Goal: Task Accomplishment & Management: Complete application form

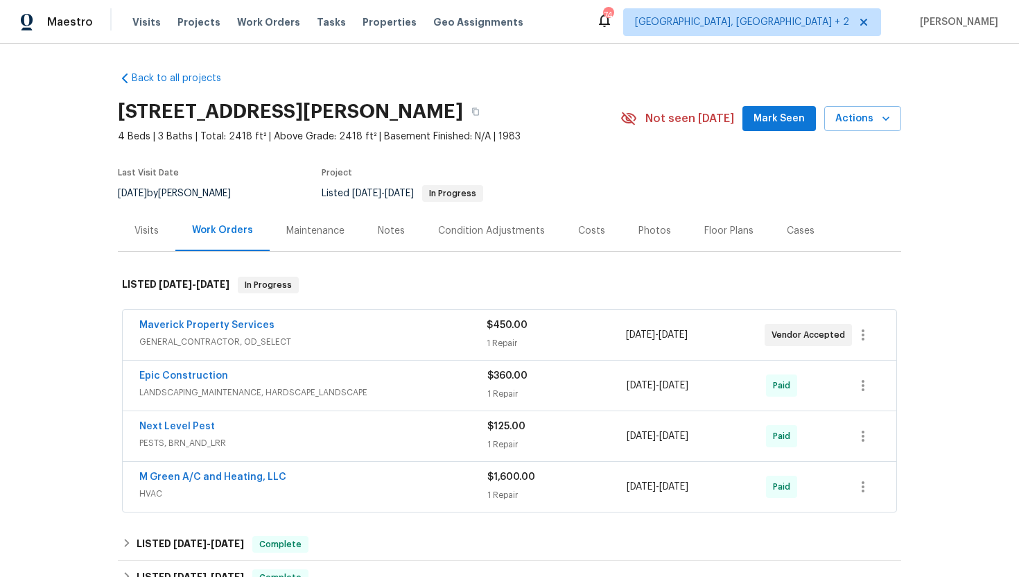
click at [383, 328] on div "Maverick Property Services" at bounding box center [312, 326] width 347 height 17
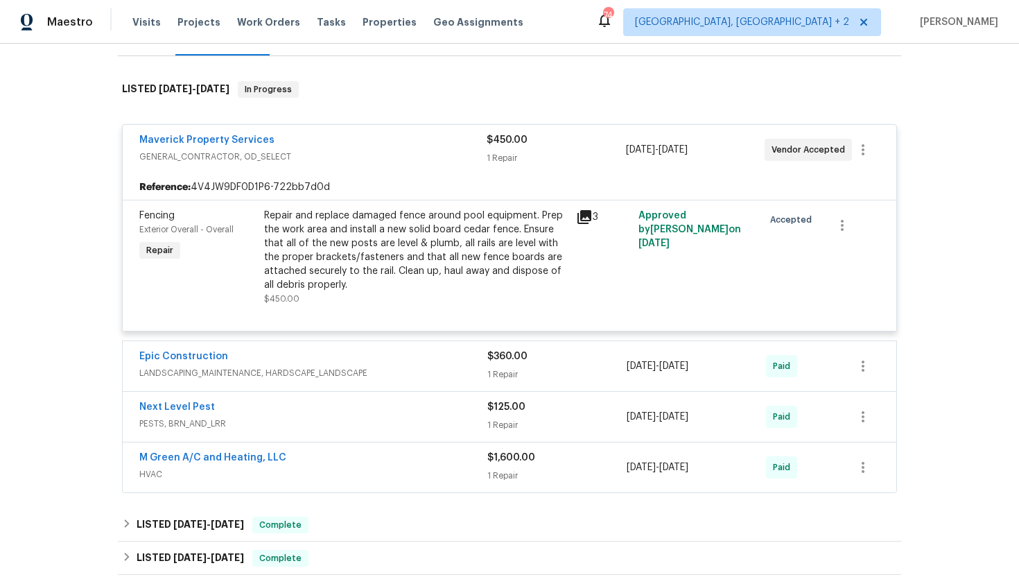
scroll to position [228, 0]
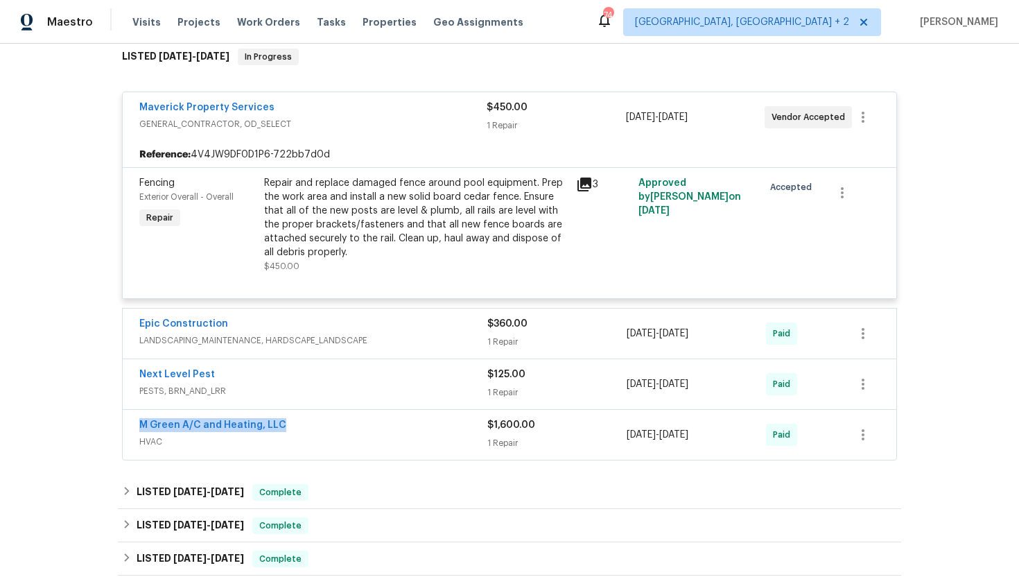
drag, startPoint x: 291, startPoint y: 424, endPoint x: 123, endPoint y: 423, distance: 167.8
click at [123, 424] on div "M Green A/C and Heating, LLC HVAC $1,600.00 1 Repair 8/18/2025 - 8/22/2025 Paid" at bounding box center [510, 435] width 774 height 50
copy link "M Green A/C and Heating, LLC"
drag, startPoint x: 729, startPoint y: 435, endPoint x: 620, endPoint y: 432, distance: 108.9
click at [620, 432] on div "M Green A/C and Heating, LLC HVAC $1,600.00 1 Repair 8/18/2025 - 8/22/2025 Paid" at bounding box center [492, 434] width 707 height 33
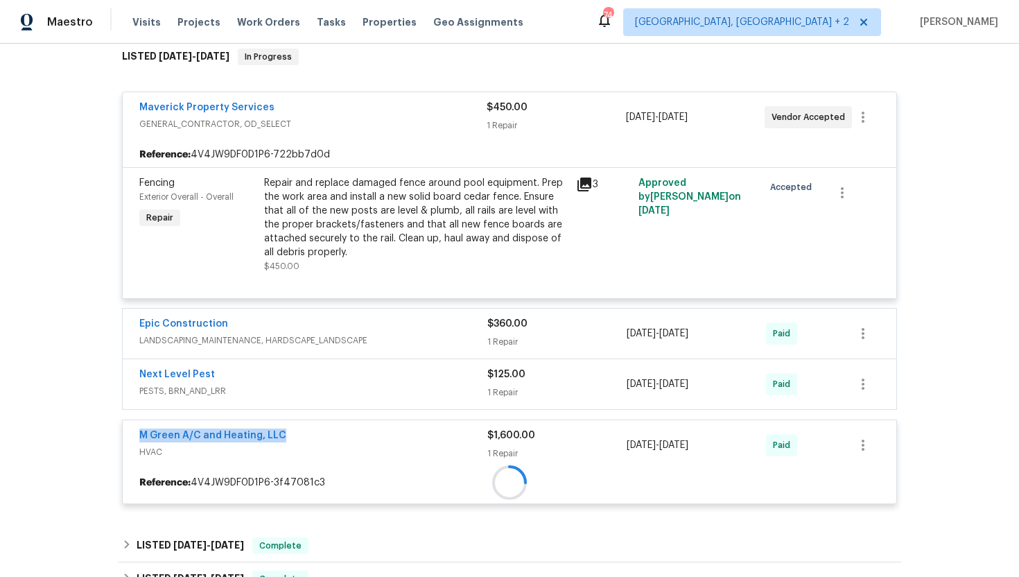
copy div "1 Repair 8/18/2025 - 8/22/2025"
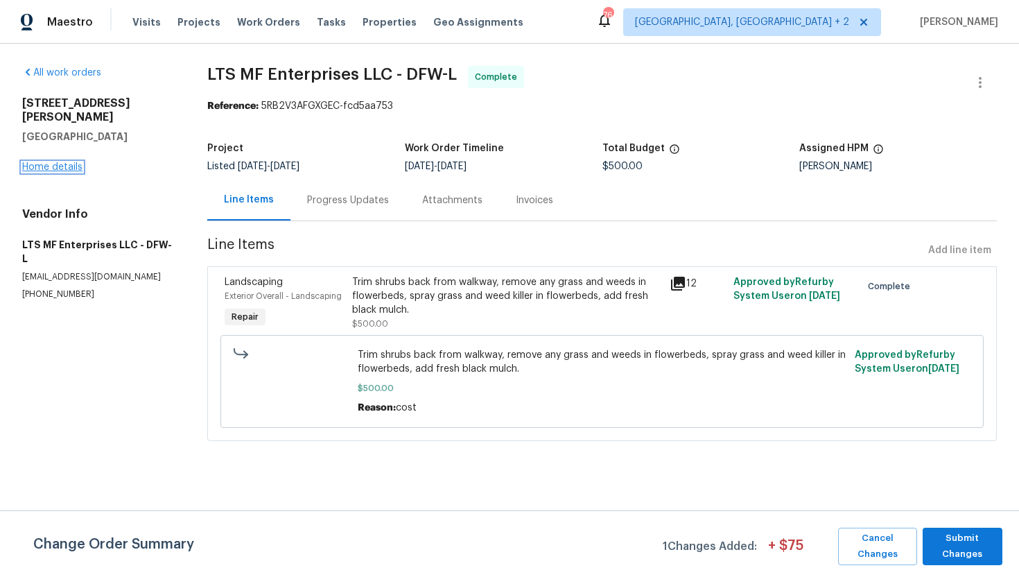
click at [71, 162] on link "Home details" at bounding box center [52, 167] width 60 height 10
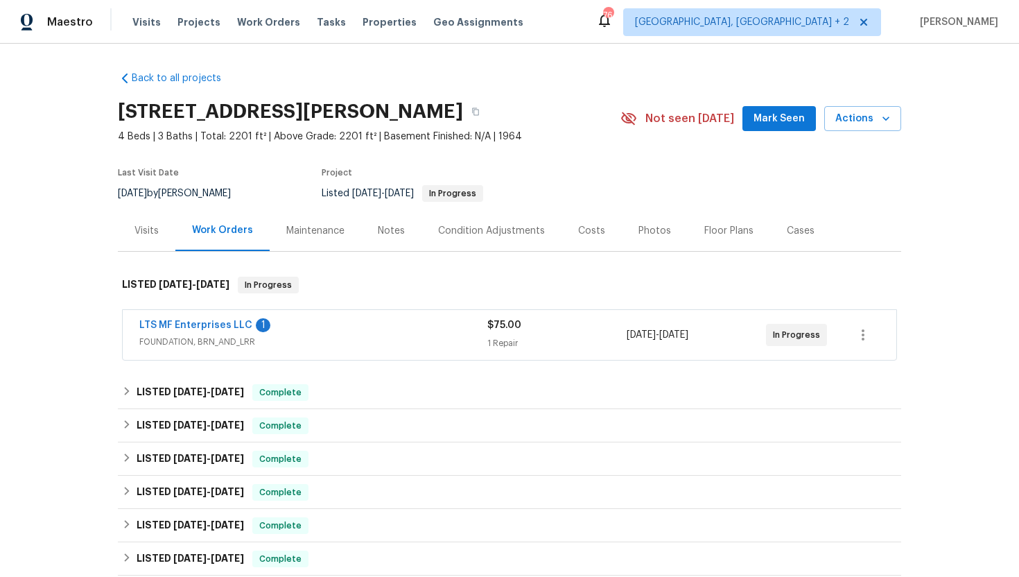
click at [322, 343] on span "FOUNDATION, BRN_AND_LRR" at bounding box center [313, 342] width 348 height 14
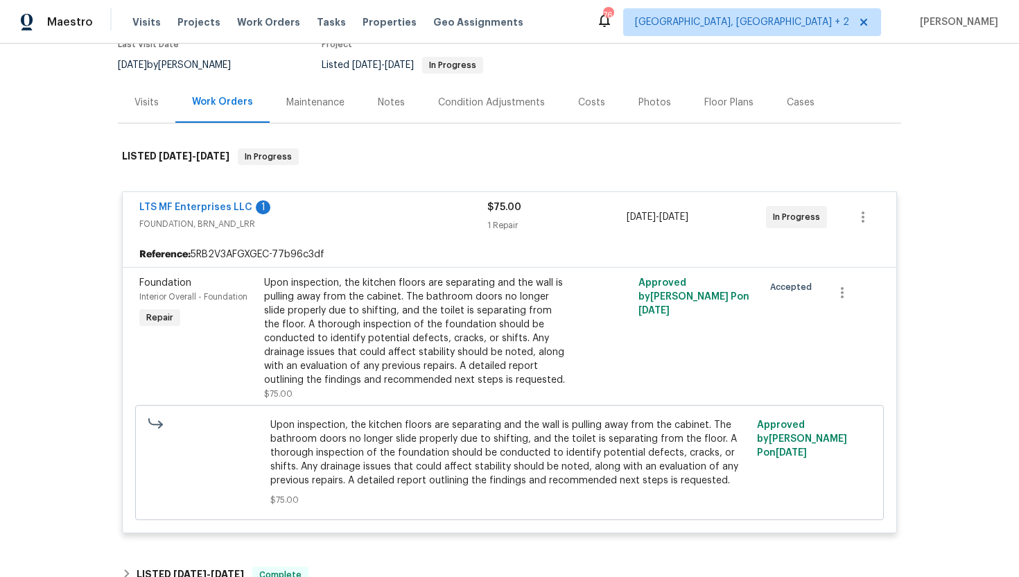
scroll to position [370, 0]
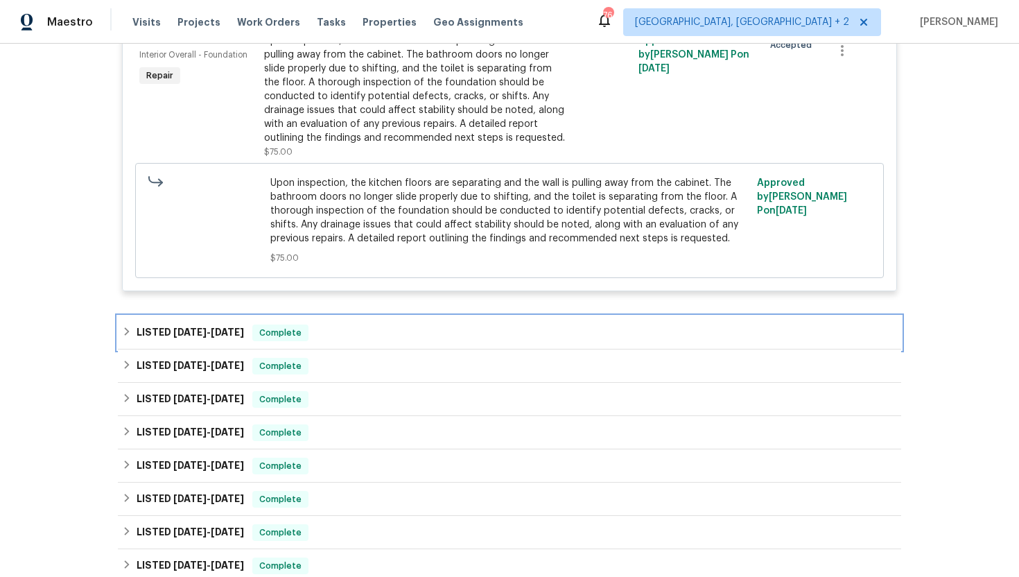
click at [271, 331] on span "Complete" at bounding box center [280, 333] width 53 height 14
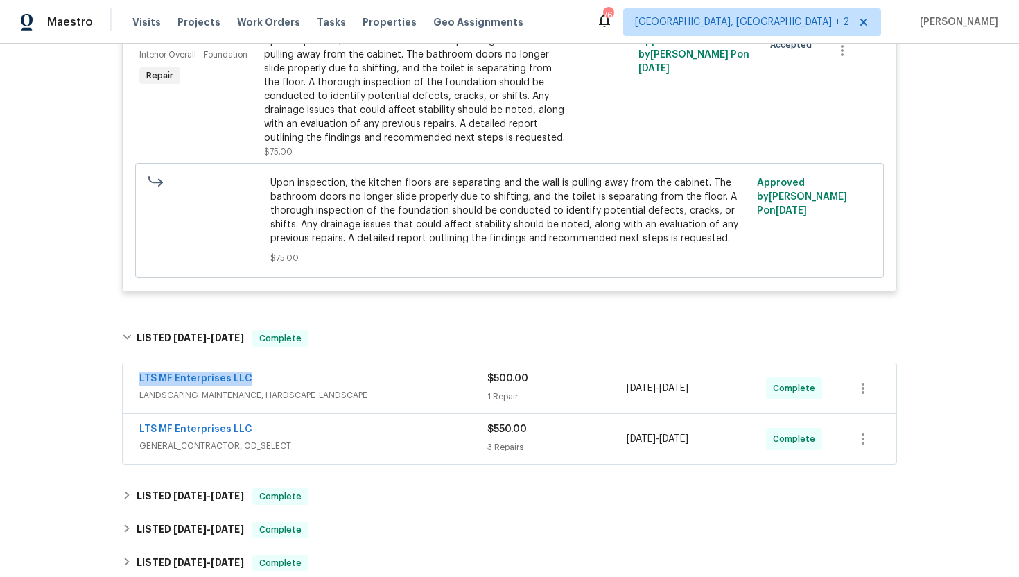
drag, startPoint x: 260, startPoint y: 378, endPoint x: 129, endPoint y: 376, distance: 131.0
click at [128, 376] on div "LTS MF Enterprises LLC LANDSCAPING_MAINTENANCE, HARDSCAPE_LANDSCAPE $500.00 1 R…" at bounding box center [510, 388] width 774 height 50
copy link "LTS MF Enterprises LLC"
drag, startPoint x: 727, startPoint y: 394, endPoint x: 618, endPoint y: 393, distance: 108.2
click at [617, 393] on div "LTS MF Enterprises LLC LANDSCAPING_MAINTENANCE, HARDSCAPE_LANDSCAPE $500.00 1 R…" at bounding box center [492, 388] width 707 height 33
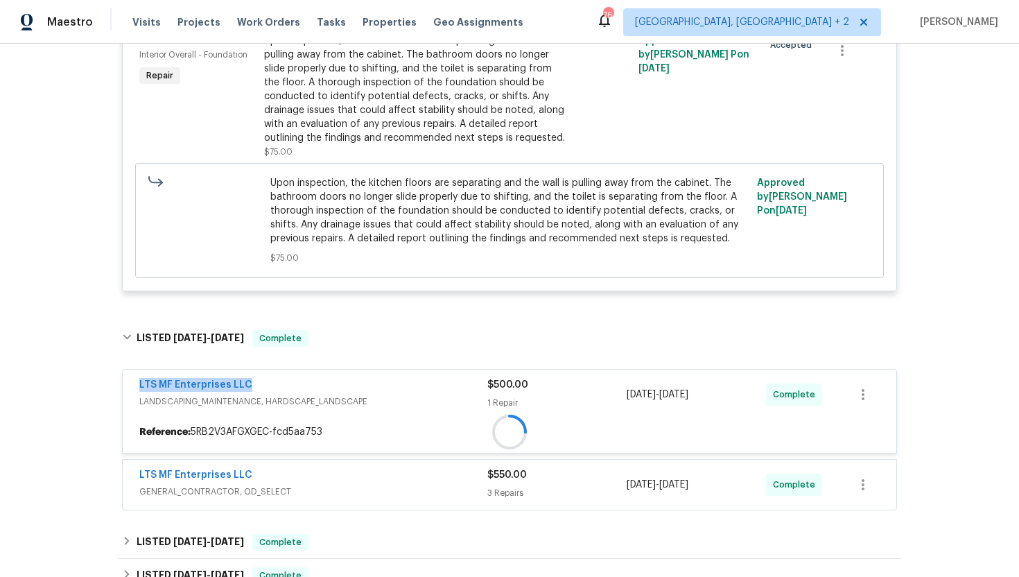
copy div "9/5/2025 - 9/12/2025"
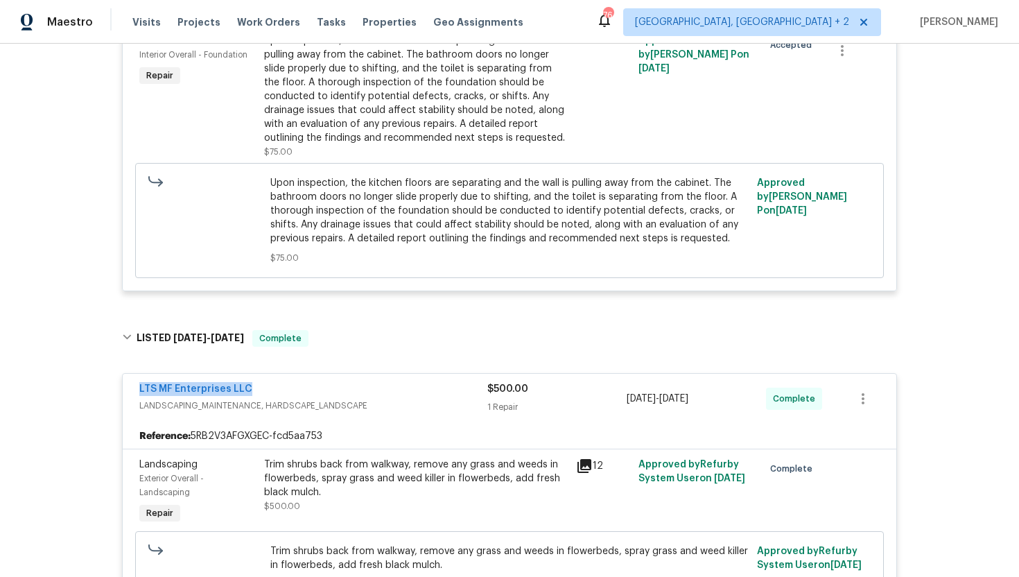
scroll to position [159, 0]
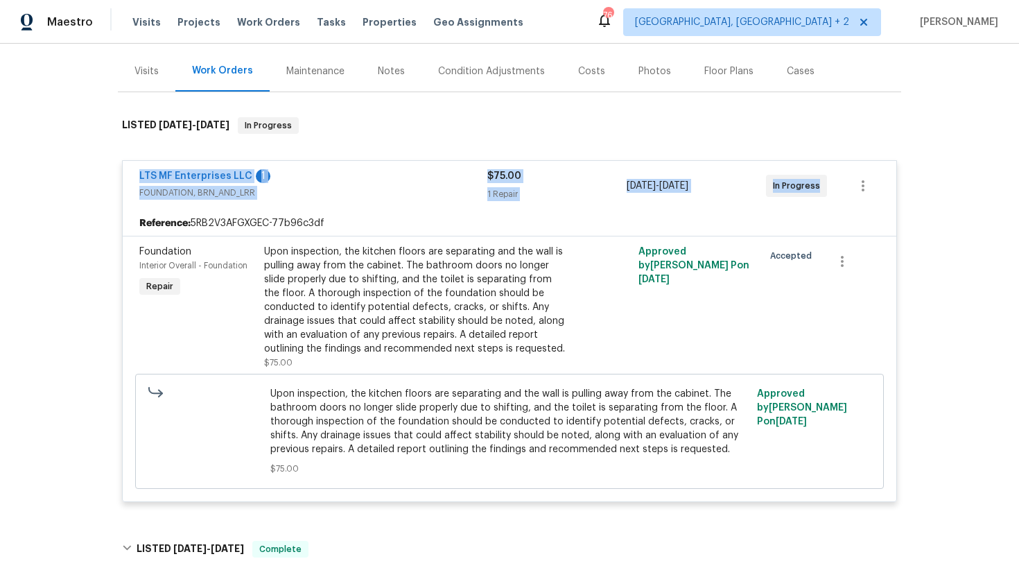
drag, startPoint x: 817, startPoint y: 188, endPoint x: 80, endPoint y: 166, distance: 736.6
click at [80, 166] on div "Back to all projects 3925 Wedgworth Rd S, Fort Worth, TX 76133 4 Beds | 3 Baths…" at bounding box center [509, 310] width 1019 height 533
copy div "LTS MF Enterprises LLC 1 FOUNDATION, BRN_AND_LRR $75.00 1 Repair 9/23/2025 - 9/…"
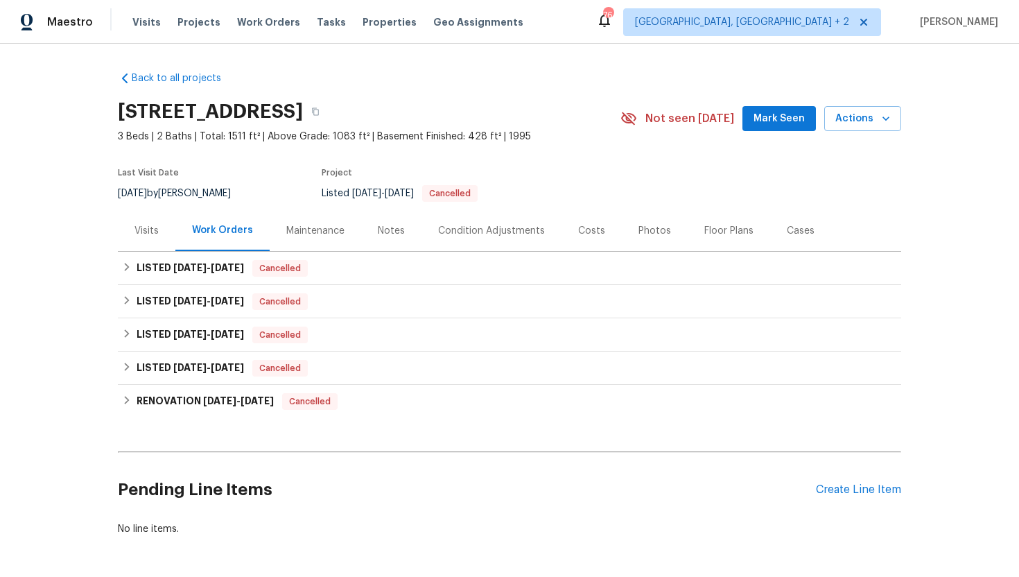
click at [148, 230] on div "Visits" at bounding box center [146, 231] width 24 height 14
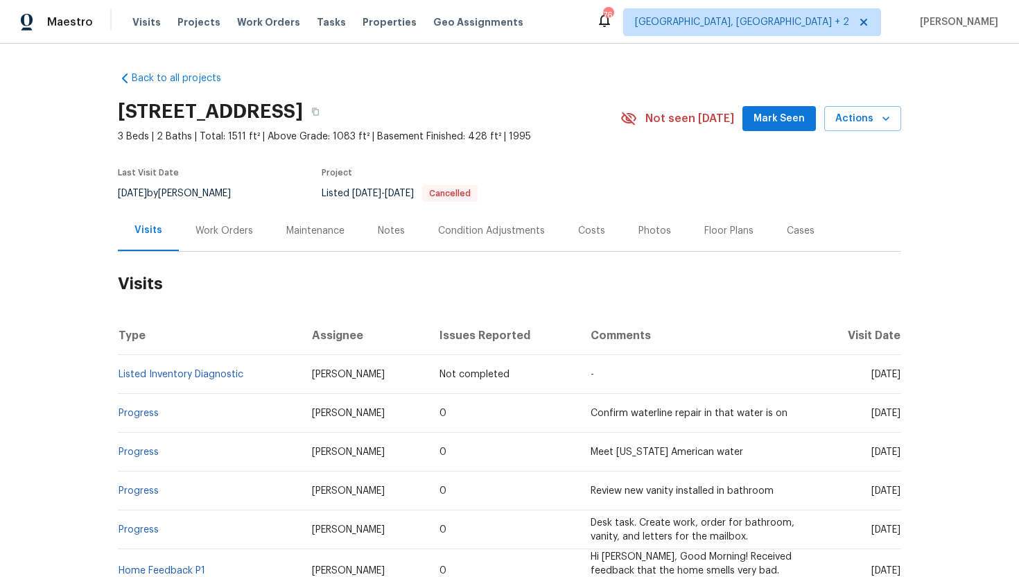
drag, startPoint x: 844, startPoint y: 374, endPoint x: 900, endPoint y: 380, distance: 55.7
click at [900, 380] on td "[DATE]" at bounding box center [858, 374] width 87 height 39
copy span "[DATE]"
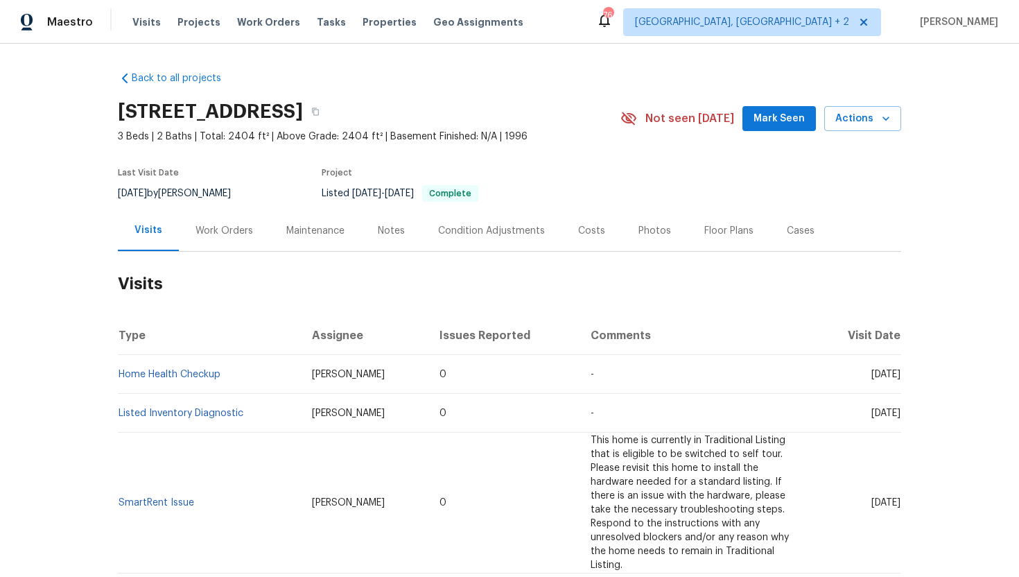
click at [239, 238] on div "Work Orders" at bounding box center [224, 230] width 91 height 41
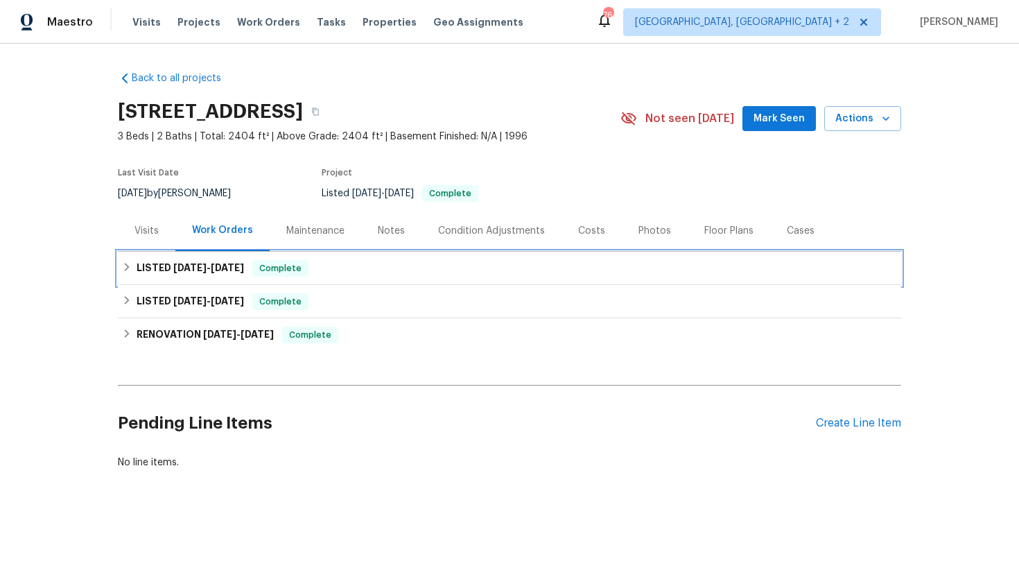
click at [244, 265] on span "8/26/25" at bounding box center [227, 268] width 33 height 10
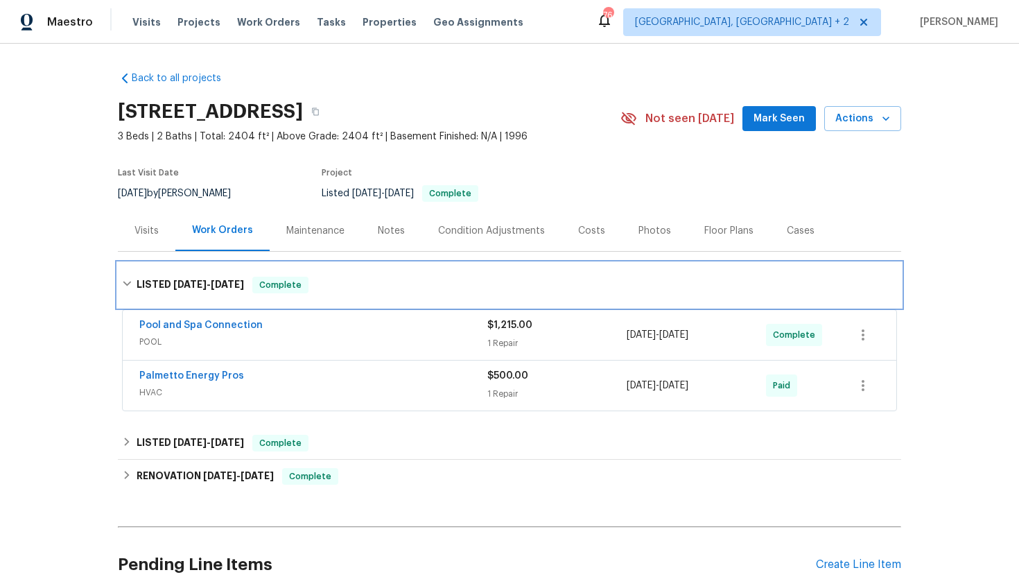
scroll to position [40, 0]
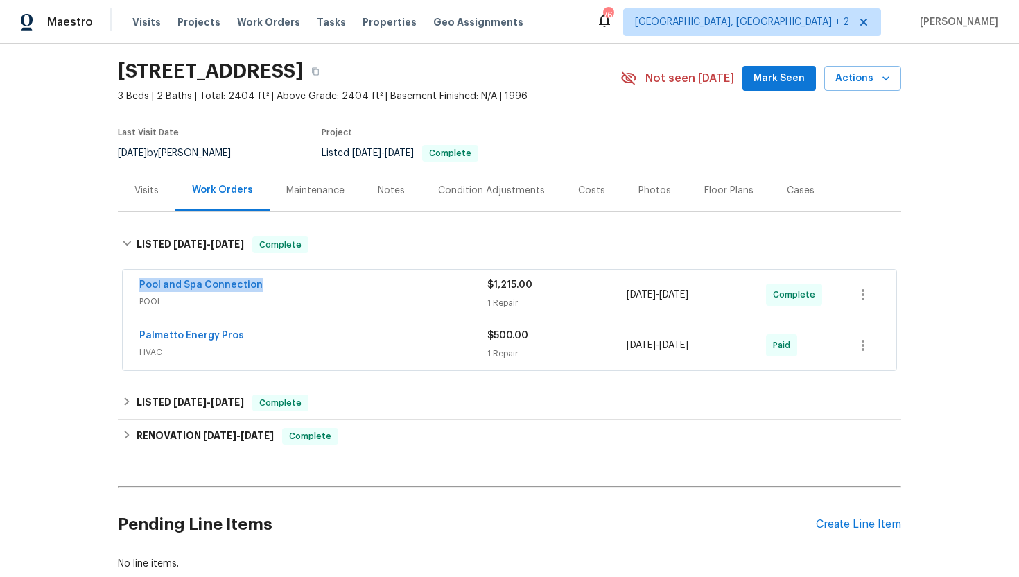
drag, startPoint x: 274, startPoint y: 287, endPoint x: 136, endPoint y: 286, distance: 138.0
click at [136, 286] on div "Pool and Spa Connection POOL $1,215.00 1 Repair 6/25/2025 - 8/22/2025 Complete" at bounding box center [510, 295] width 774 height 50
copy link "Pool and Spa Connection"
drag, startPoint x: 742, startPoint y: 295, endPoint x: 593, endPoint y: 296, distance: 149.1
click at [593, 296] on div "Pool and Spa Connection POOL $1,215.00 1 Repair 6/25/2025 - 8/22/2025 Complete" at bounding box center [492, 294] width 707 height 33
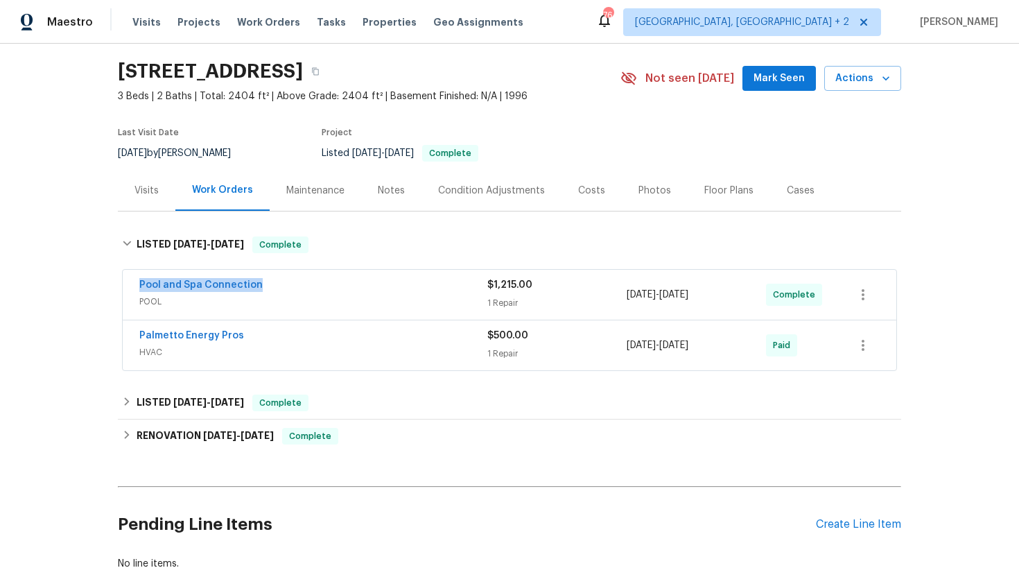
copy div "6/25/2025 - 8/22/2025"
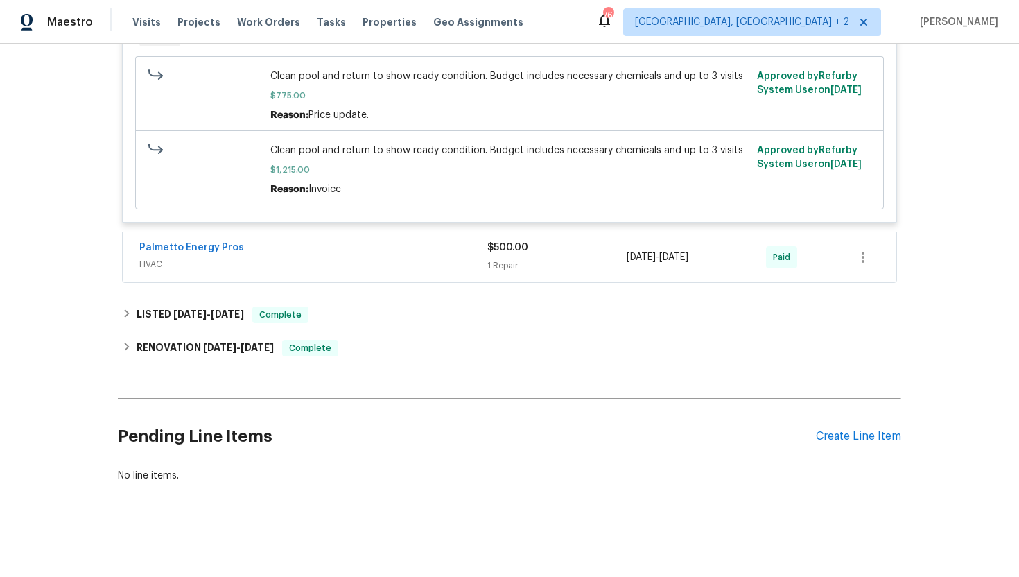
scroll to position [408, 0]
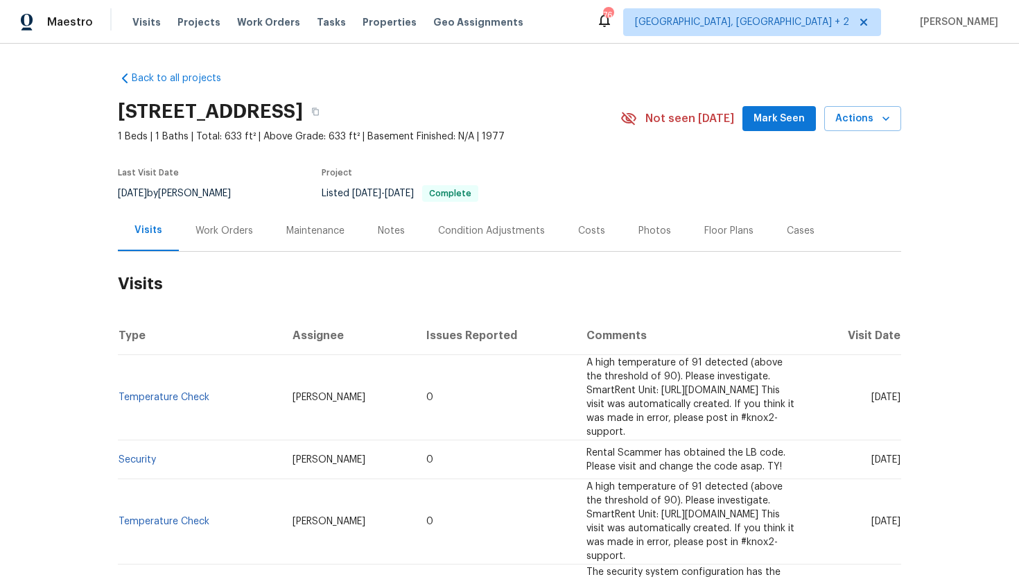
click at [787, 233] on div "Cases" at bounding box center [801, 231] width 28 height 14
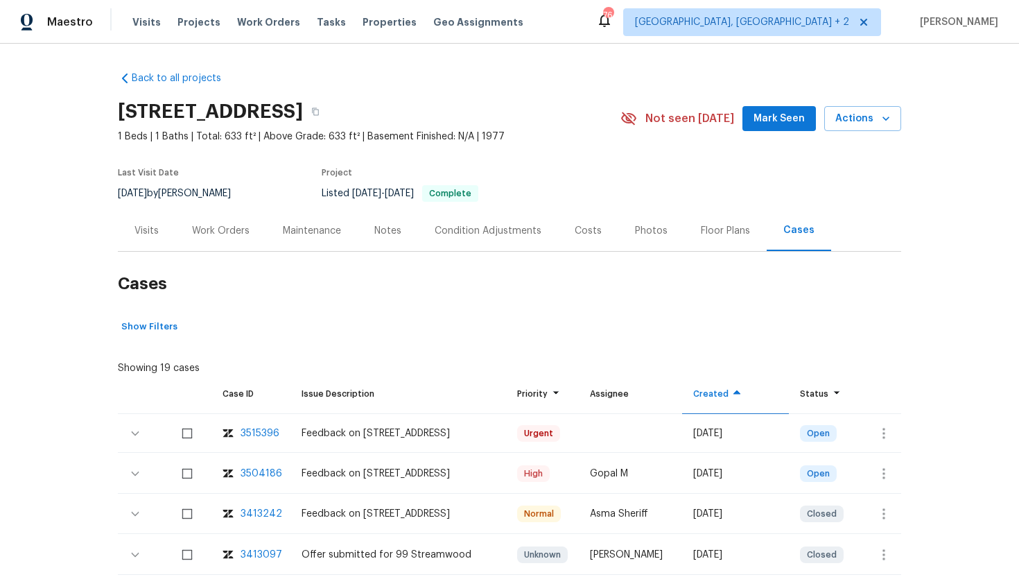
scroll to position [36, 0]
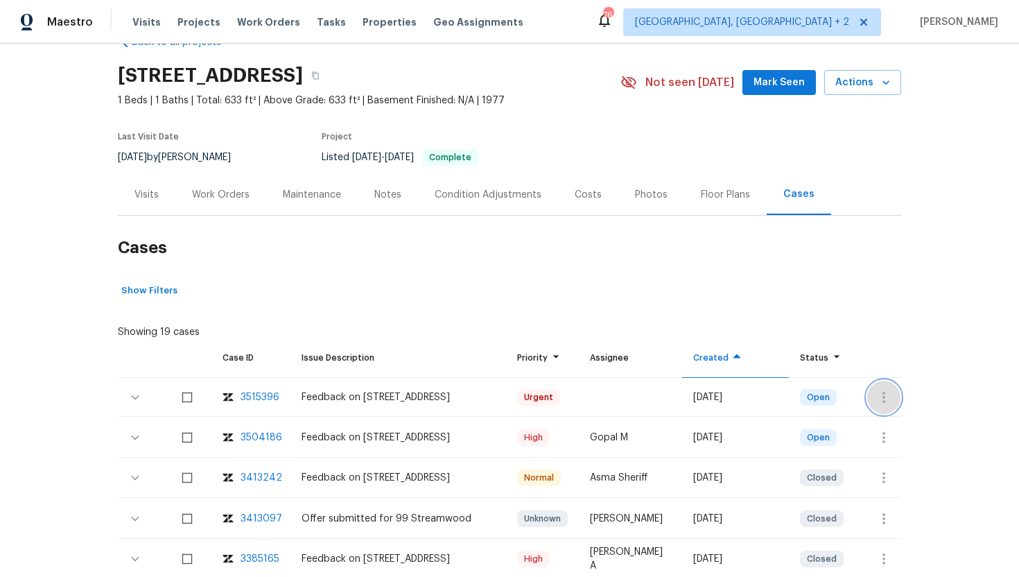
click at [889, 392] on icon "button" at bounding box center [884, 397] width 17 height 17
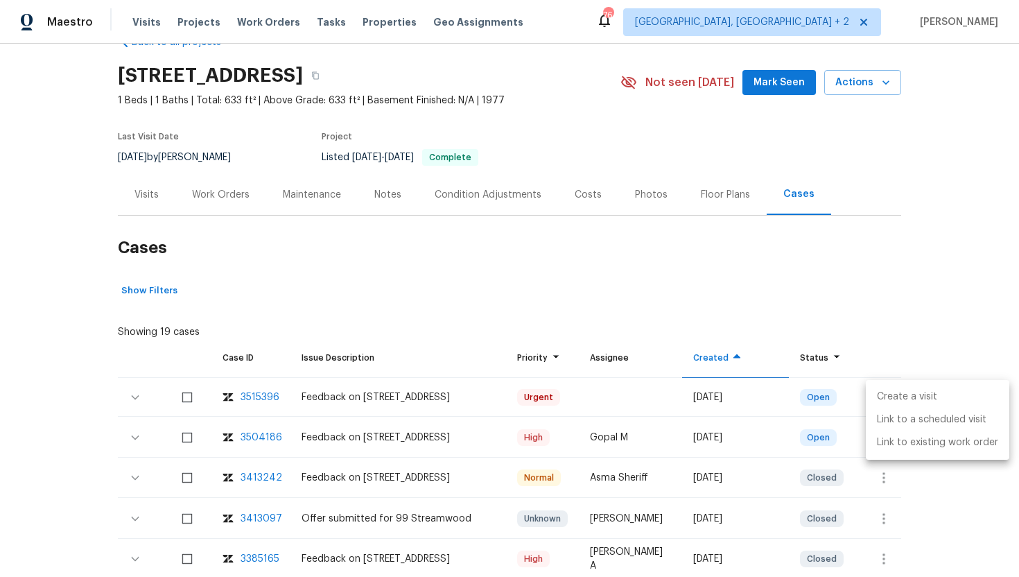
click at [901, 393] on li "Create a visit" at bounding box center [938, 396] width 144 height 23
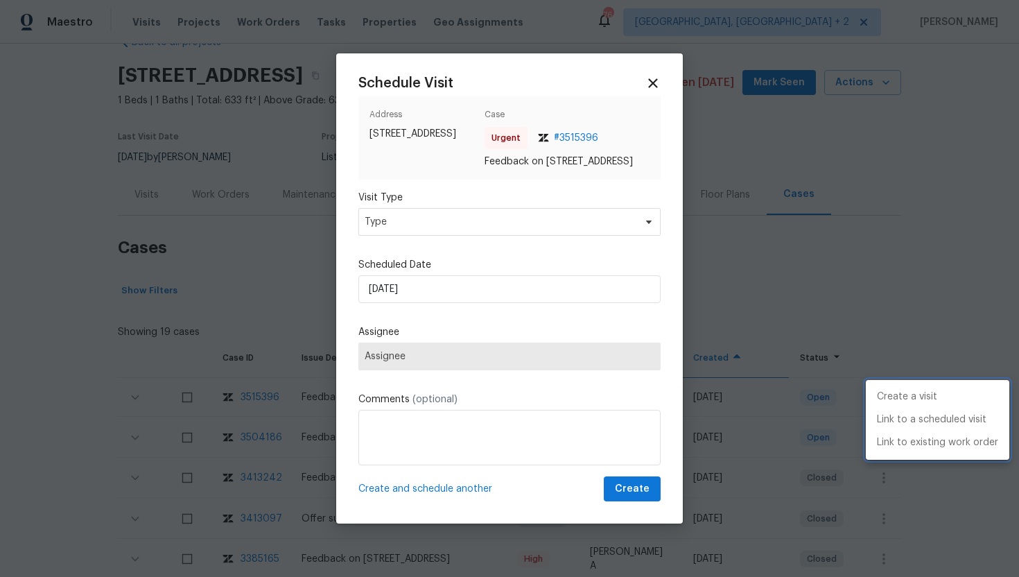
click at [417, 223] on div at bounding box center [509, 288] width 1019 height 577
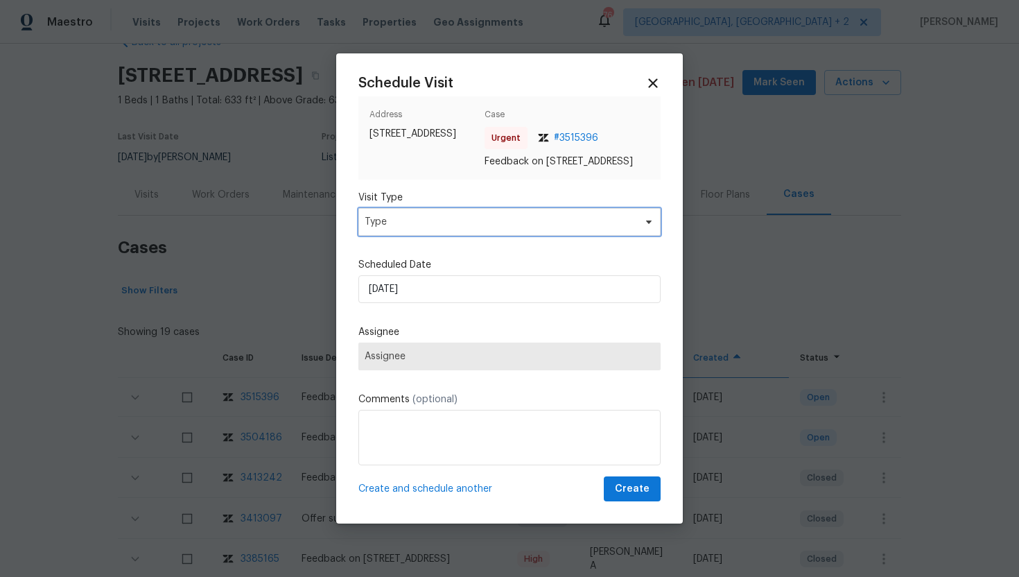
click at [406, 227] on span "Type" at bounding box center [500, 222] width 270 height 14
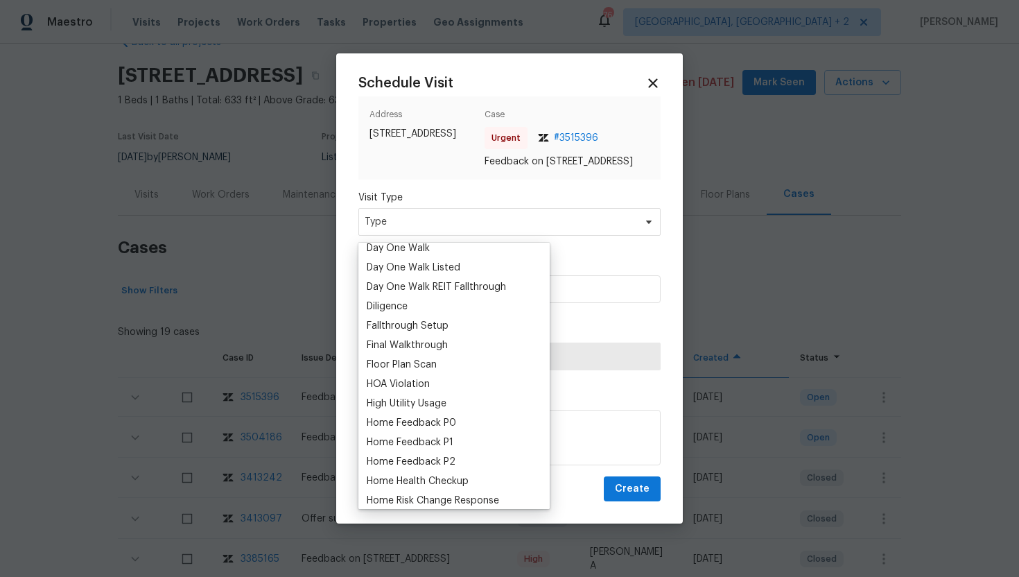
scroll to position [274, 0]
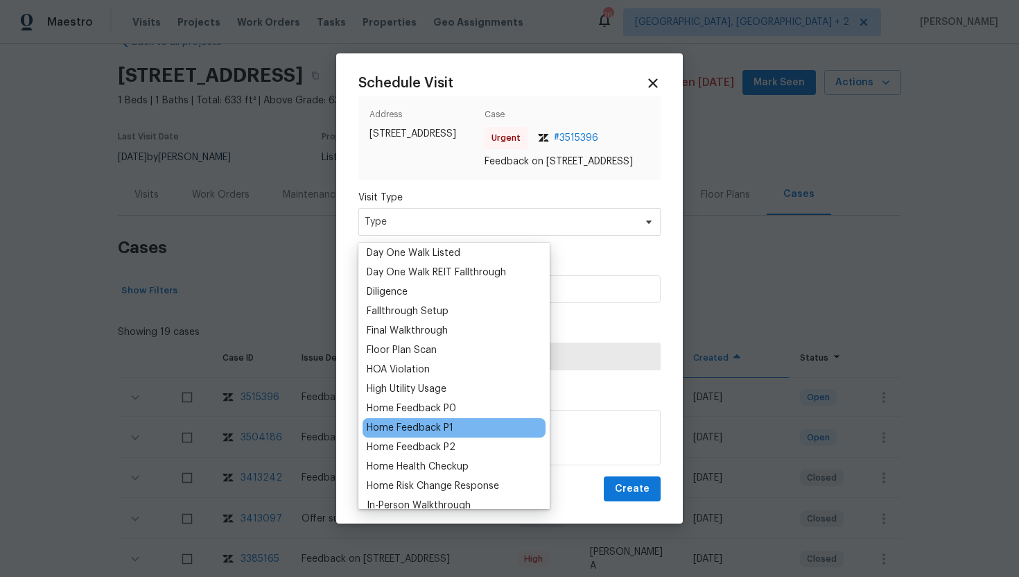
click at [437, 426] on div "Home Feedback P1" at bounding box center [410, 428] width 87 height 14
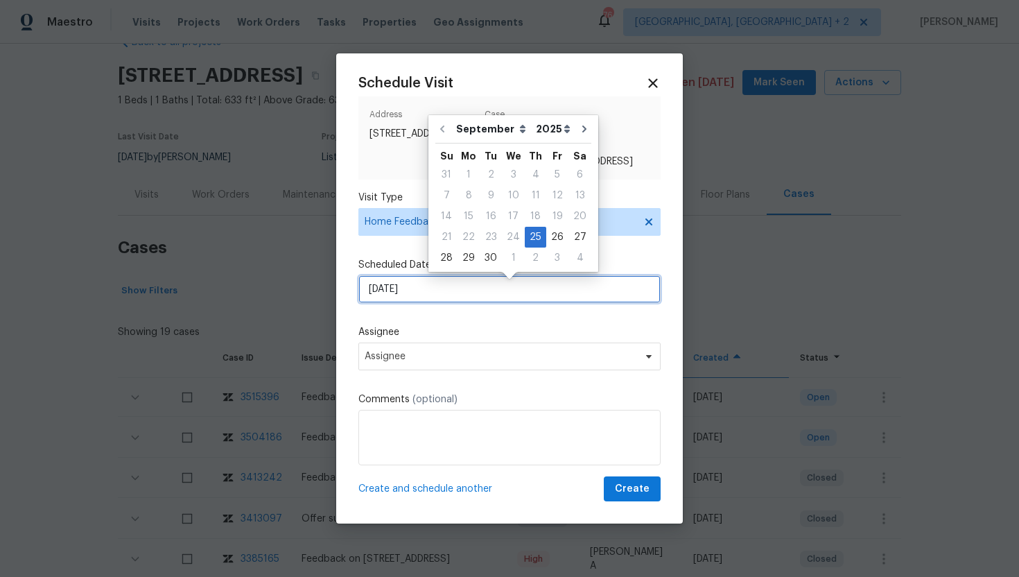
click at [438, 291] on input "[DATE]" at bounding box center [509, 289] width 302 height 28
click at [550, 243] on div "26" at bounding box center [557, 236] width 22 height 19
type input "[DATE]"
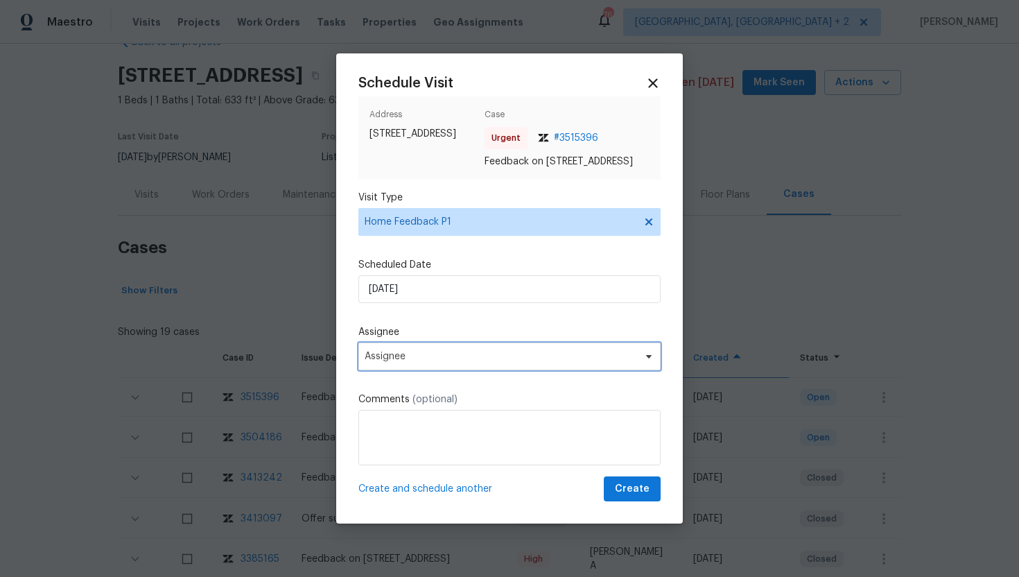
click at [449, 362] on span "Assignee" at bounding box center [501, 356] width 272 height 11
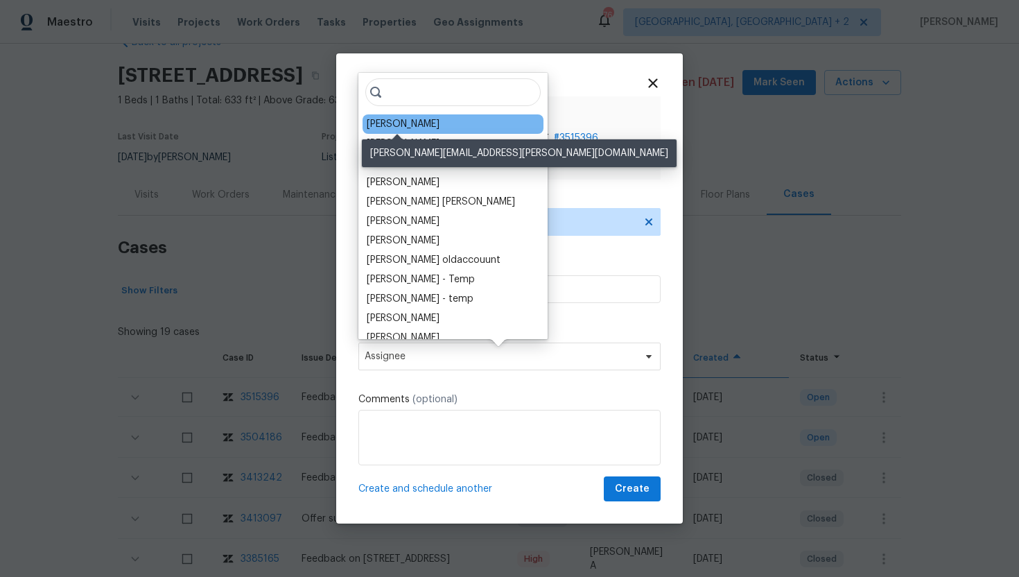
click at [397, 125] on div "[PERSON_NAME]" at bounding box center [403, 124] width 73 height 14
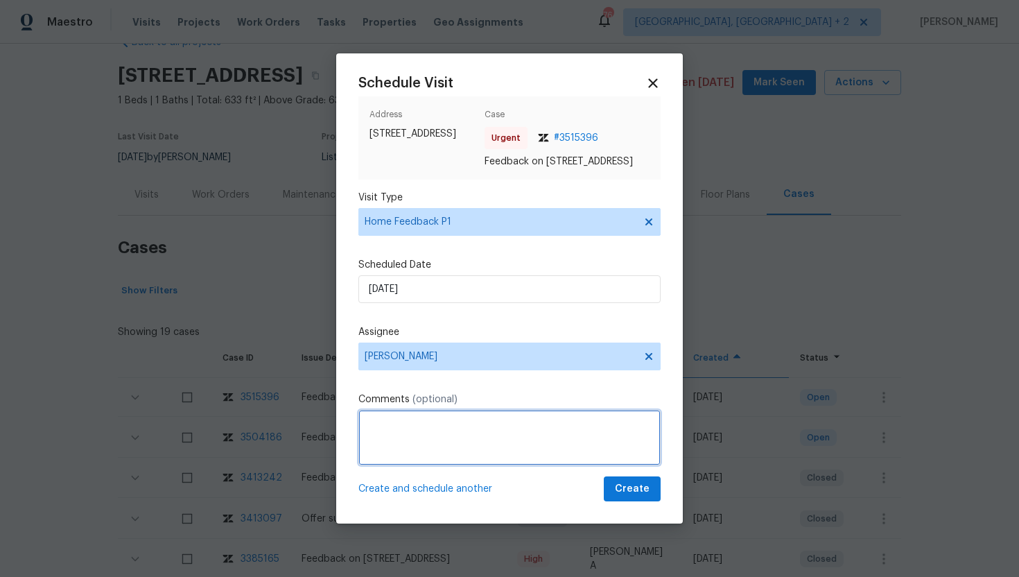
click at [418, 446] on textarea at bounding box center [509, 437] width 302 height 55
paste textarea "Feedback Message: A lot of remodeling needed. It has a smell too."
type textarea "Feedback Message: A lot of remodeling needed. It has a smell too."
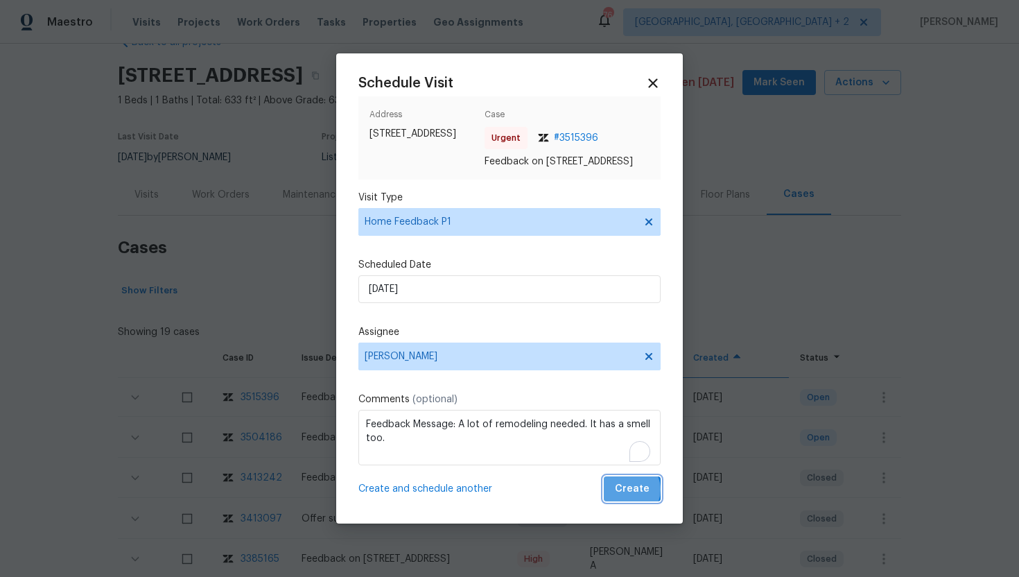
click at [630, 496] on span "Create" at bounding box center [632, 488] width 35 height 17
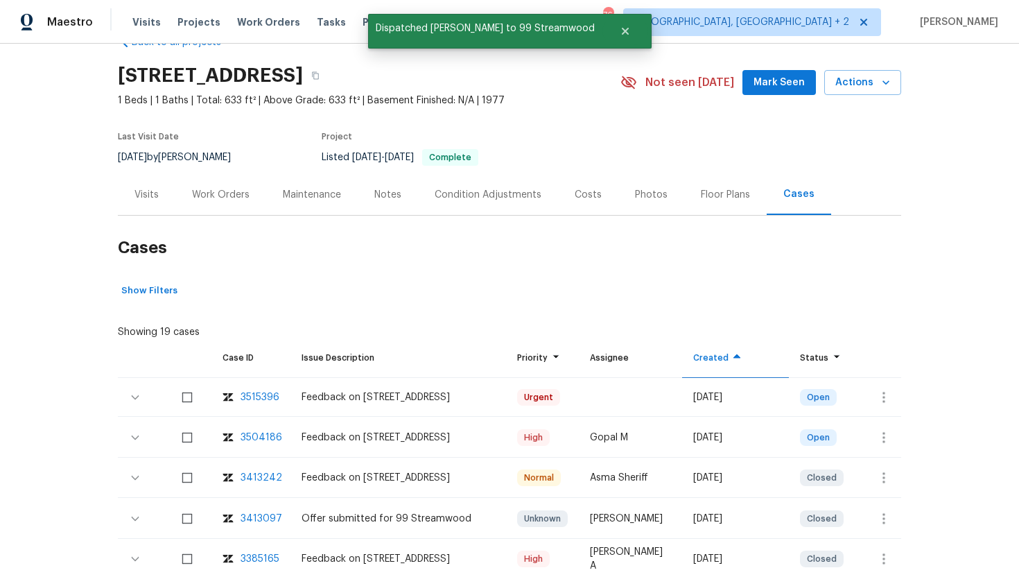
click at [153, 196] on div "Visits" at bounding box center [146, 195] width 24 height 14
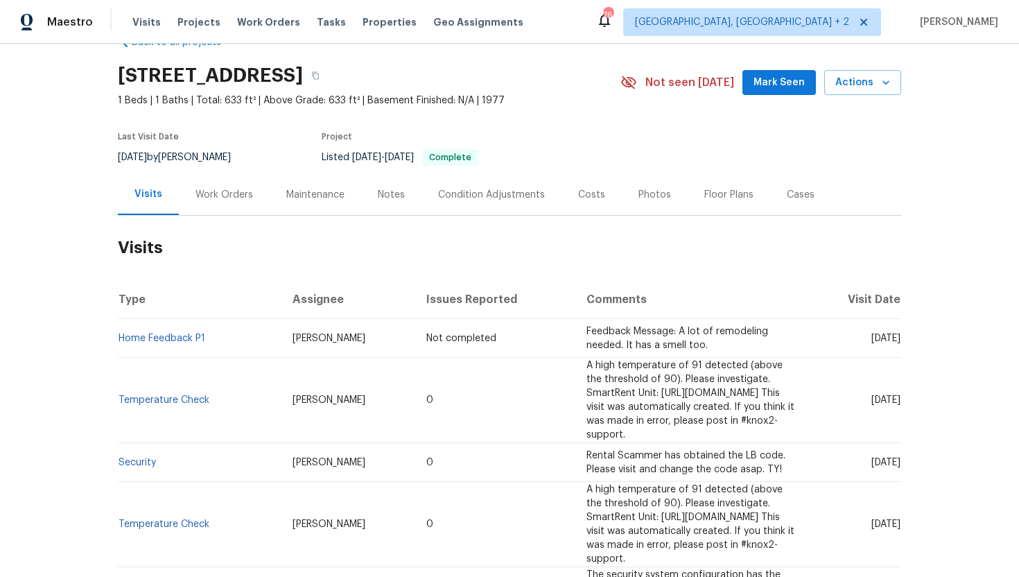
drag, startPoint x: 842, startPoint y: 394, endPoint x: 898, endPoint y: 396, distance: 56.2
click at [898, 396] on span "[DATE]" at bounding box center [885, 400] width 29 height 10
copy span "[DATE]"
drag, startPoint x: 323, startPoint y: 392, endPoint x: 259, endPoint y: 392, distance: 64.5
click at [281, 392] on td "[PERSON_NAME]" at bounding box center [348, 400] width 134 height 85
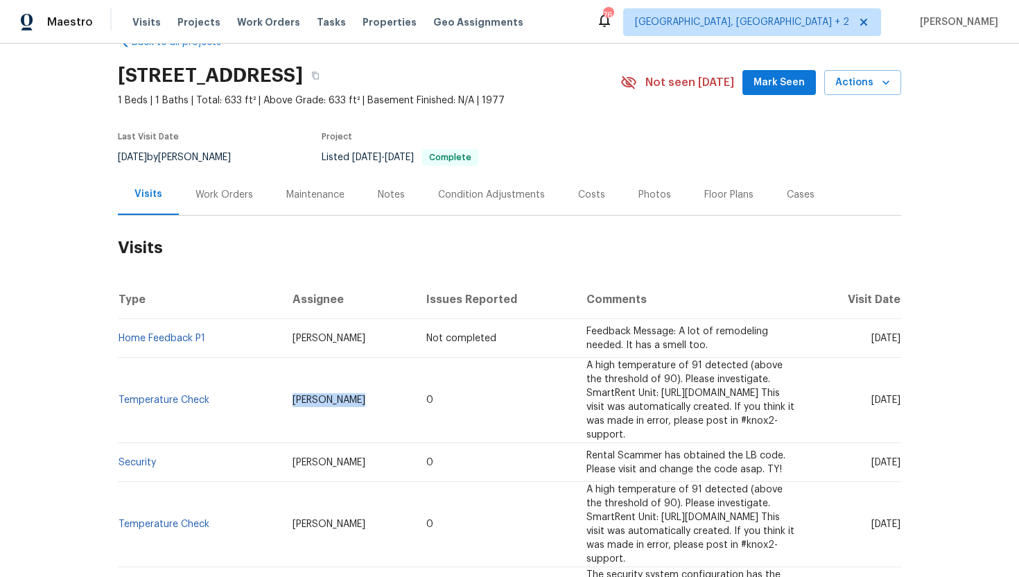
copy span "[PERSON_NAME]"
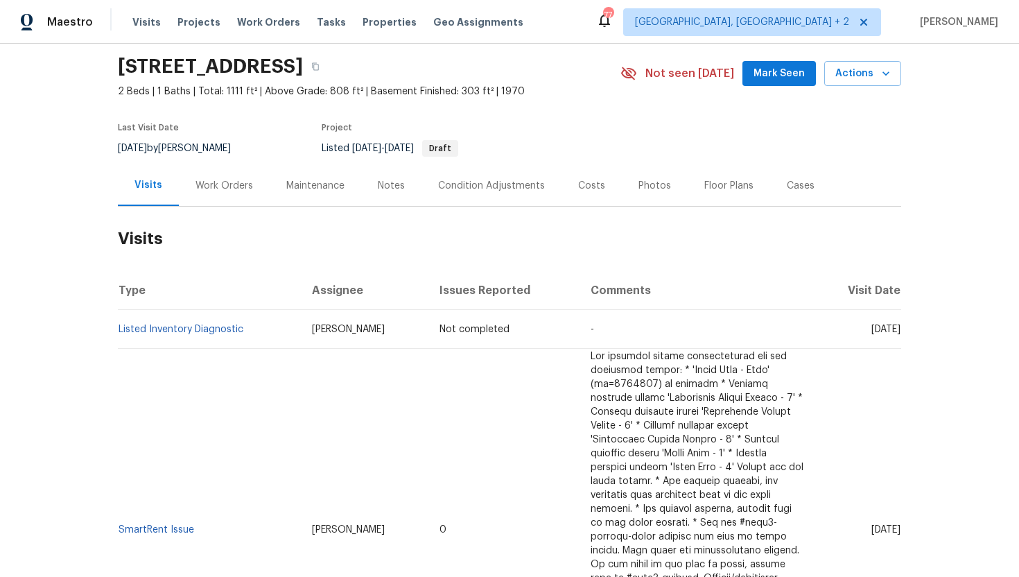
scroll to position [80, 0]
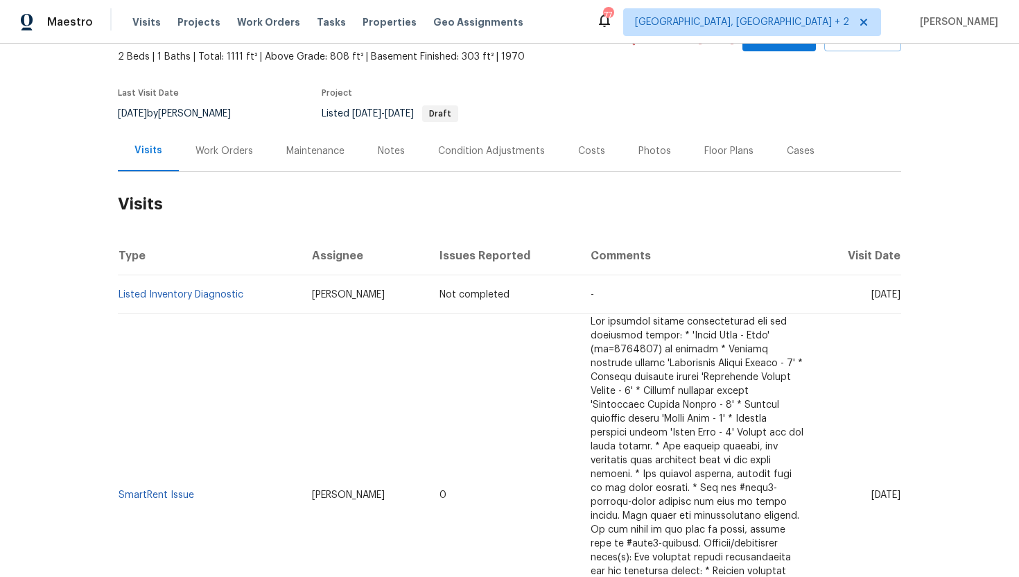
drag, startPoint x: 844, startPoint y: 488, endPoint x: 898, endPoint y: 492, distance: 54.9
click at [898, 492] on span "Sat, Sep 13 2025" at bounding box center [885, 495] width 29 height 10
copy span "Sep 13 2025"
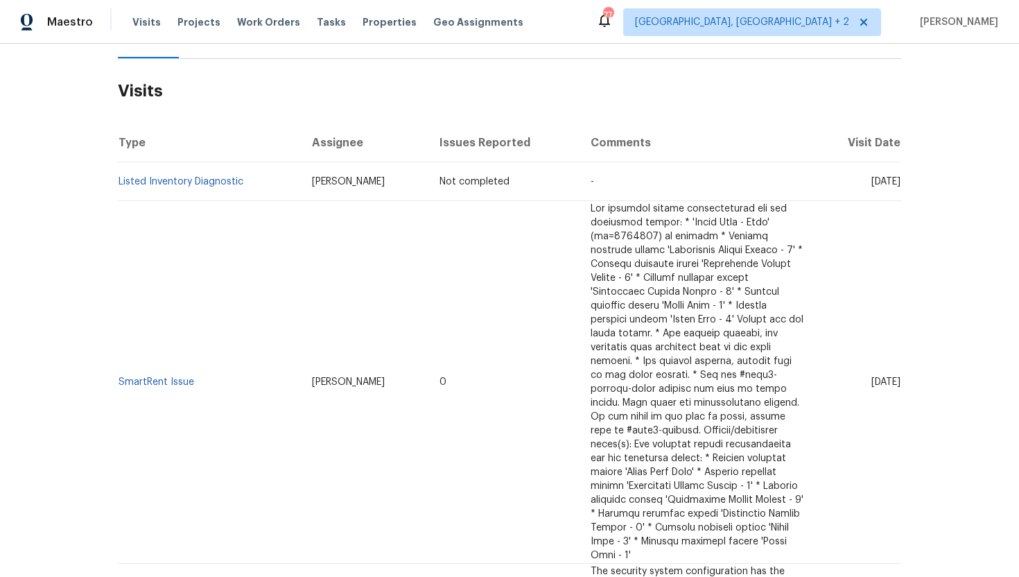
scroll to position [195, 0]
drag, startPoint x: 203, startPoint y: 379, endPoint x: 120, endPoint y: 375, distance: 83.3
click at [120, 375] on td "SmartRent Issue" at bounding box center [209, 380] width 183 height 363
copy link "SmartRent Issue"
click at [847, 407] on td "Sat, Sep 13 2025" at bounding box center [858, 380] width 87 height 363
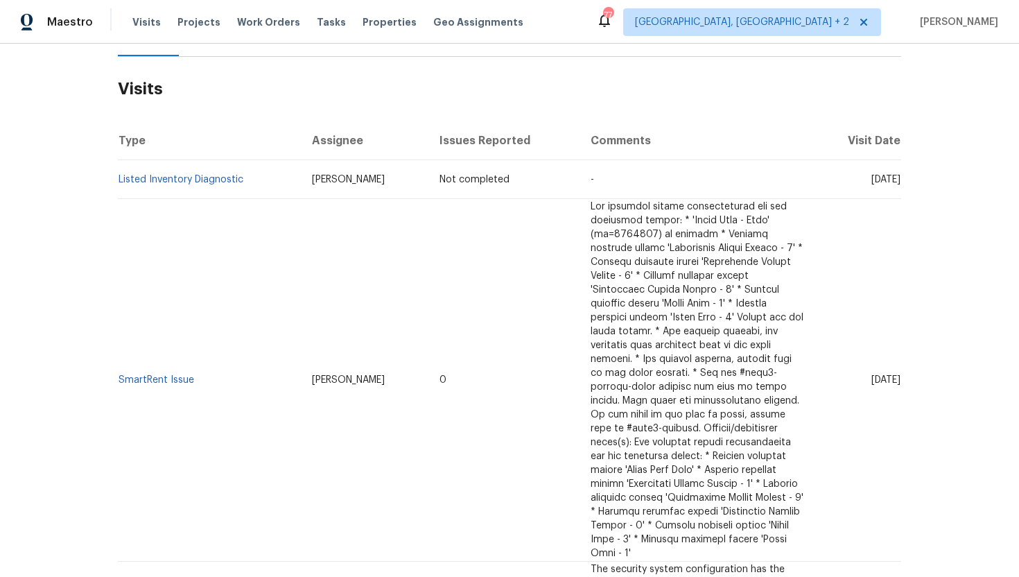
drag, startPoint x: 845, startPoint y: 373, endPoint x: 900, endPoint y: 374, distance: 54.8
click at [900, 375] on span "Sat, Sep 13 2025" at bounding box center [885, 380] width 29 height 10
copy span "Sep 13 2025"
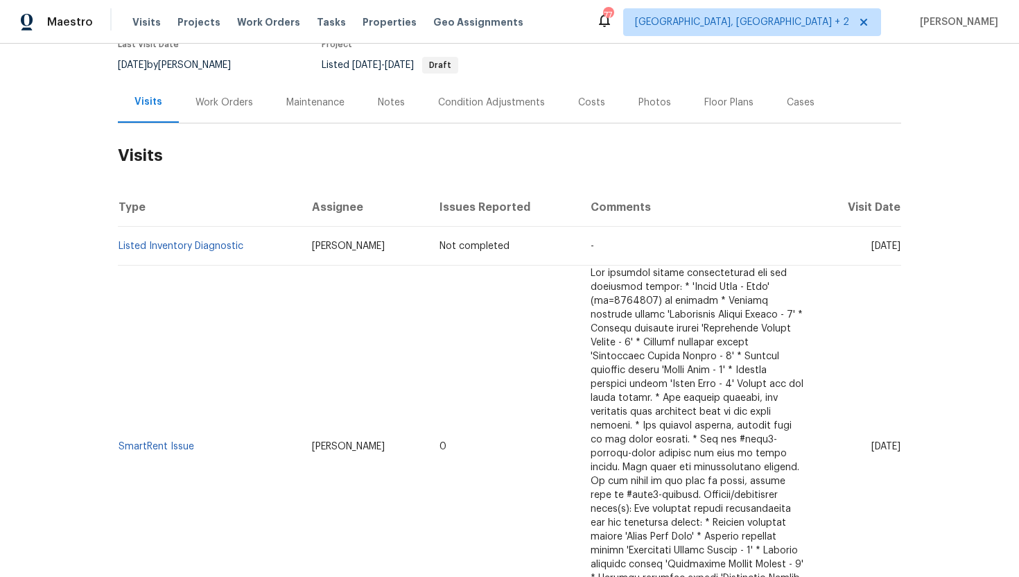
scroll to position [98, 0]
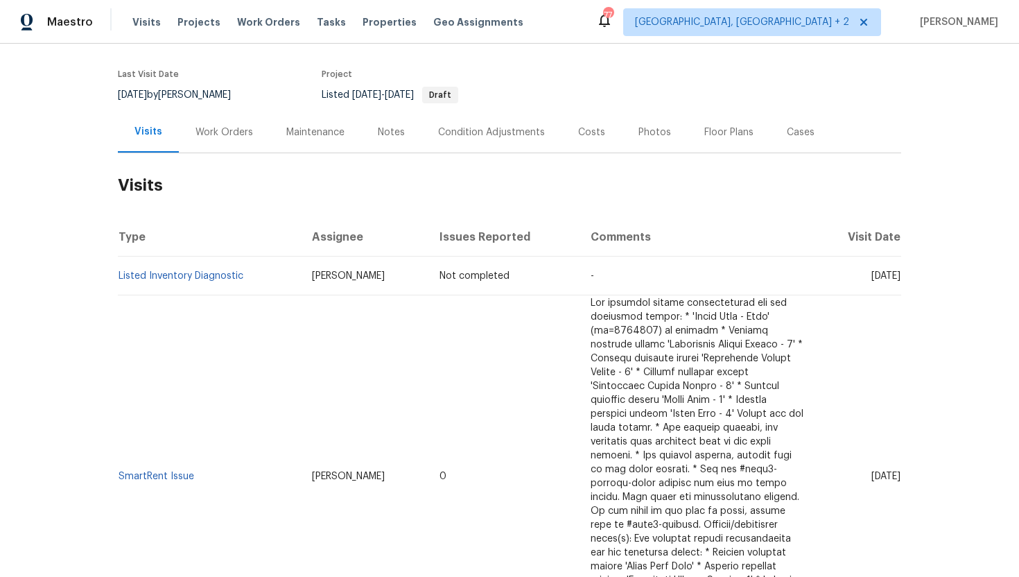
click at [795, 129] on div "Cases" at bounding box center [801, 132] width 28 height 14
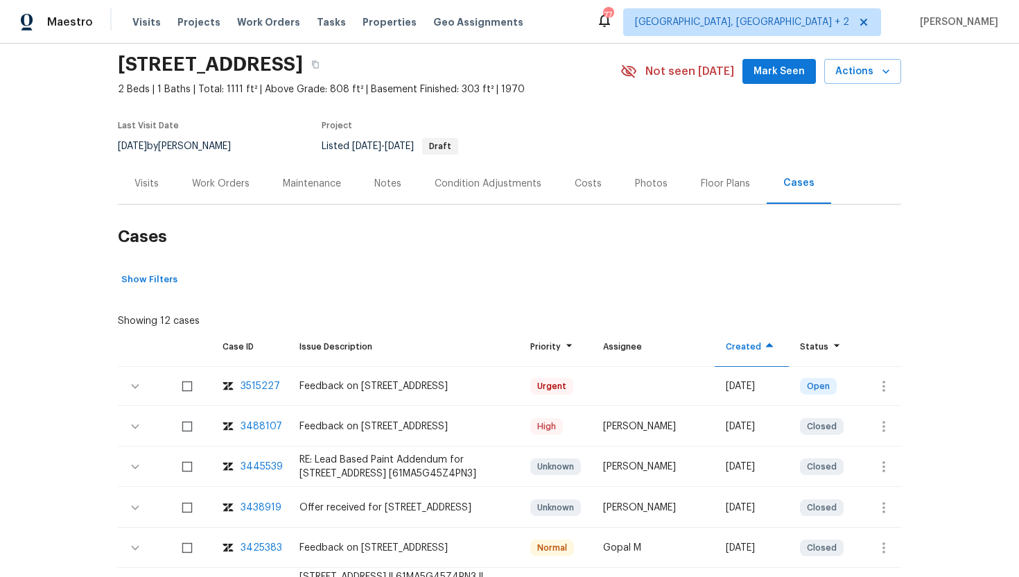
scroll to position [101, 0]
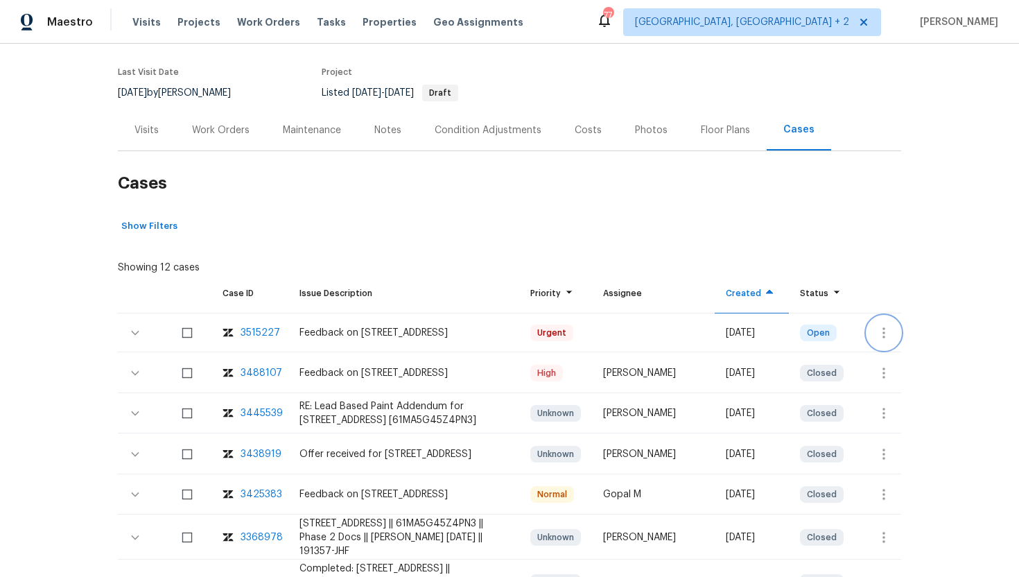
click at [885, 333] on icon "button" at bounding box center [884, 332] width 3 height 11
click at [901, 336] on li "Create a visit" at bounding box center [938, 332] width 144 height 23
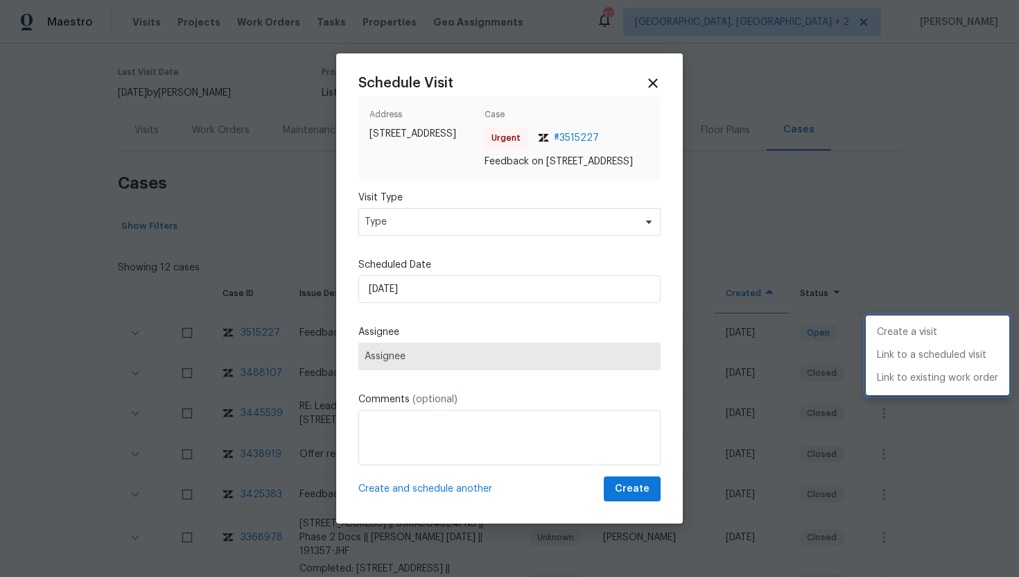
click at [452, 227] on div at bounding box center [509, 288] width 1019 height 577
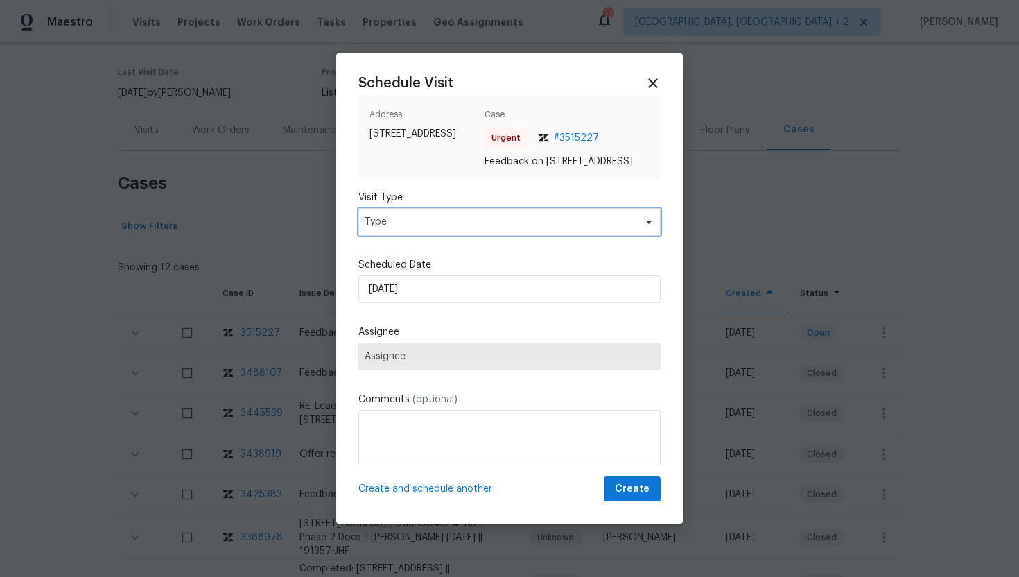
click at [441, 229] on span "Type" at bounding box center [500, 222] width 270 height 14
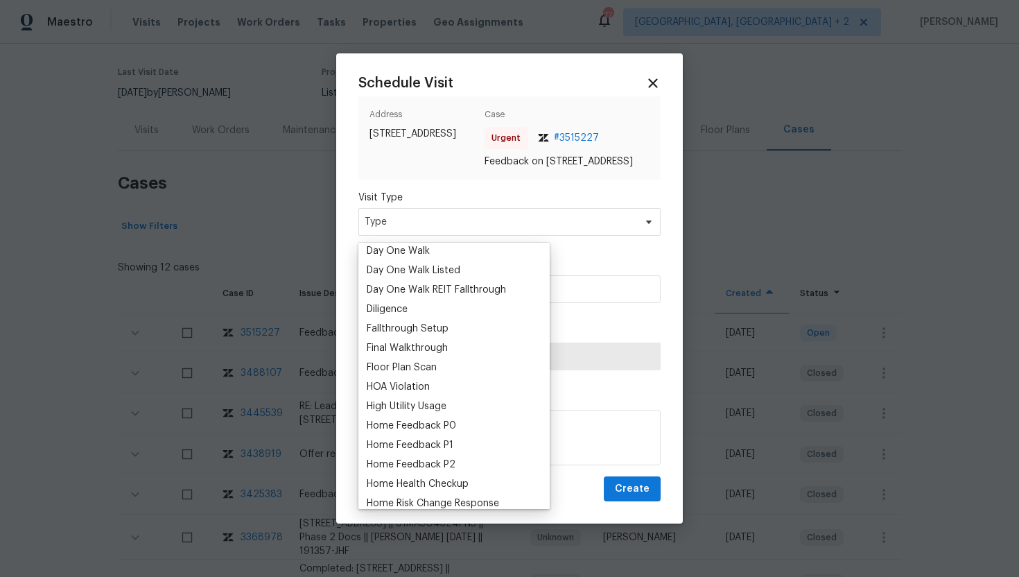
scroll to position [261, 0]
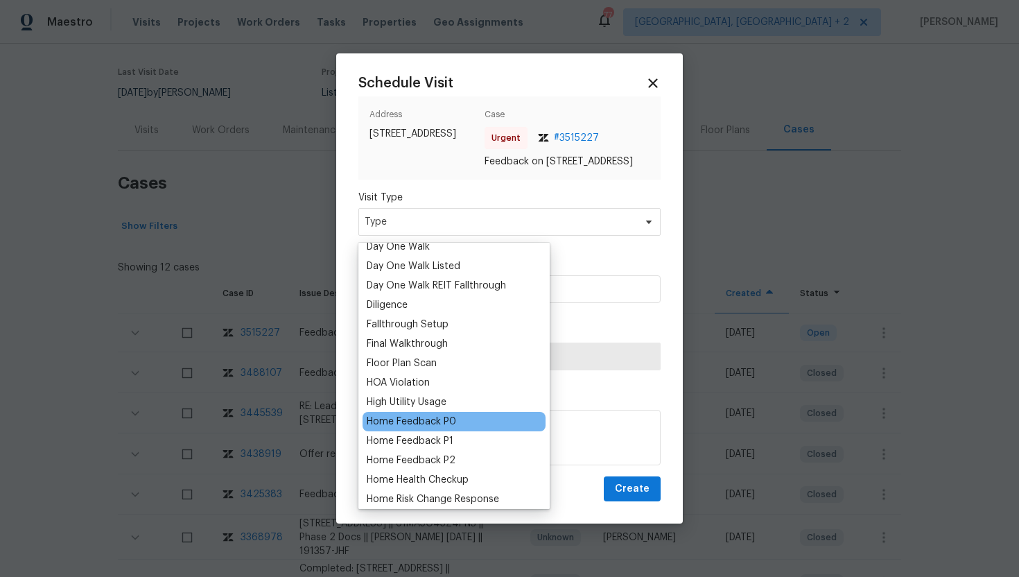
click at [441, 422] on div "Home Feedback P0" at bounding box center [411, 422] width 89 height 14
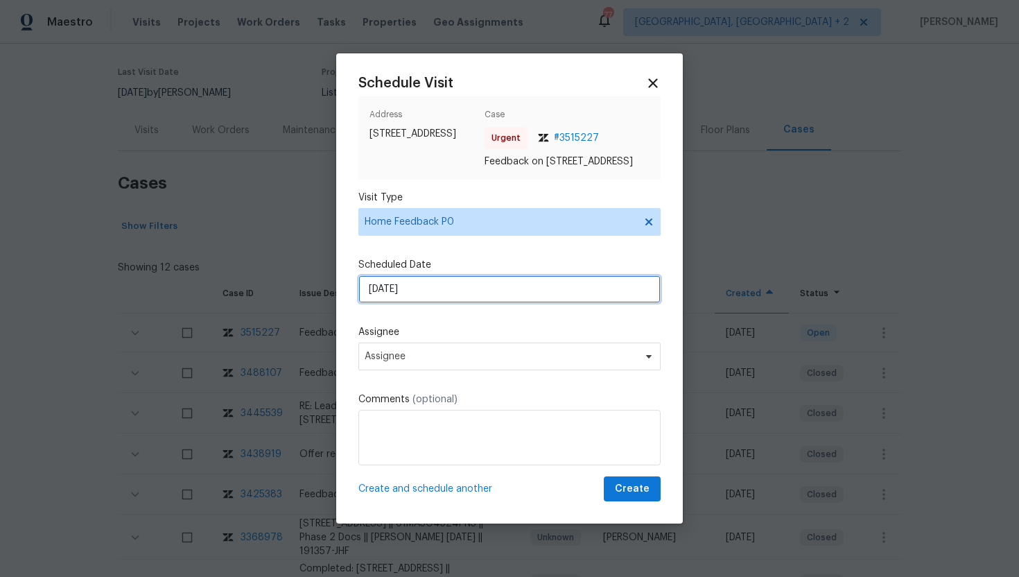
click at [435, 299] on input "[DATE]" at bounding box center [509, 289] width 302 height 28
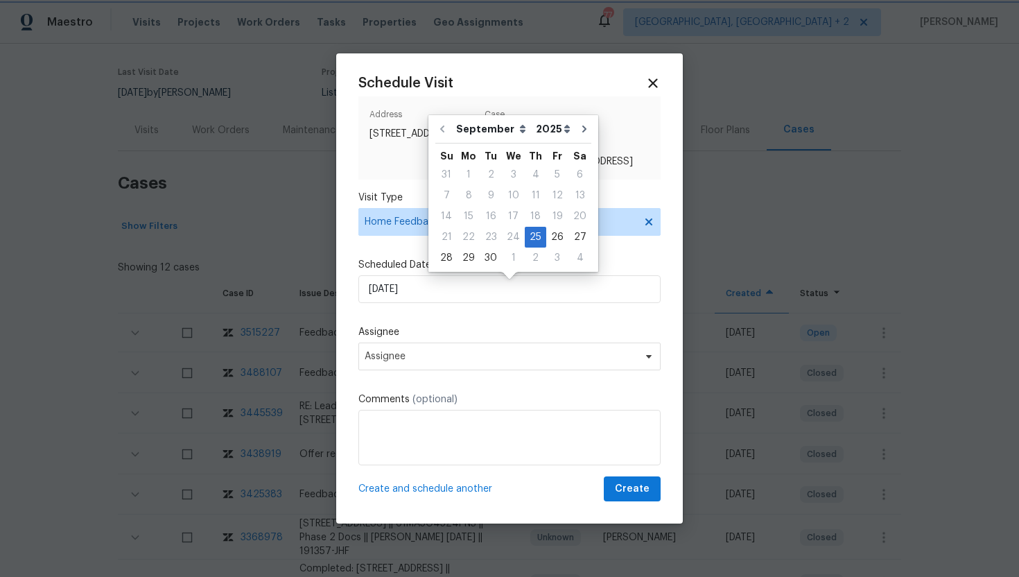
click at [433, 382] on div "Schedule Visit Address 485 W 100 N, Layton, UT 84041 Case Urgent # 3515227 Feed…" at bounding box center [509, 289] width 302 height 426
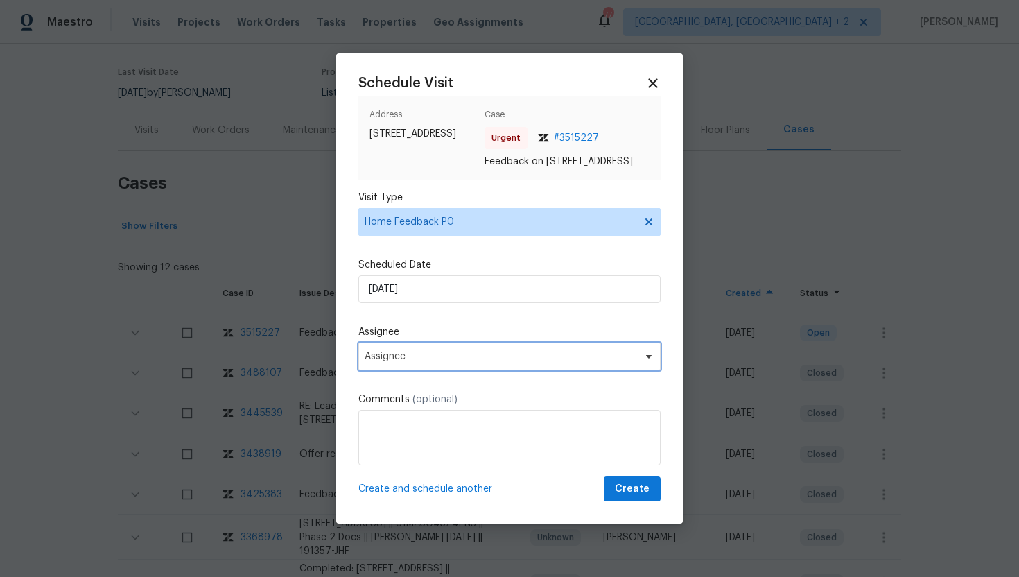
click at [433, 362] on span "Assignee" at bounding box center [501, 356] width 272 height 11
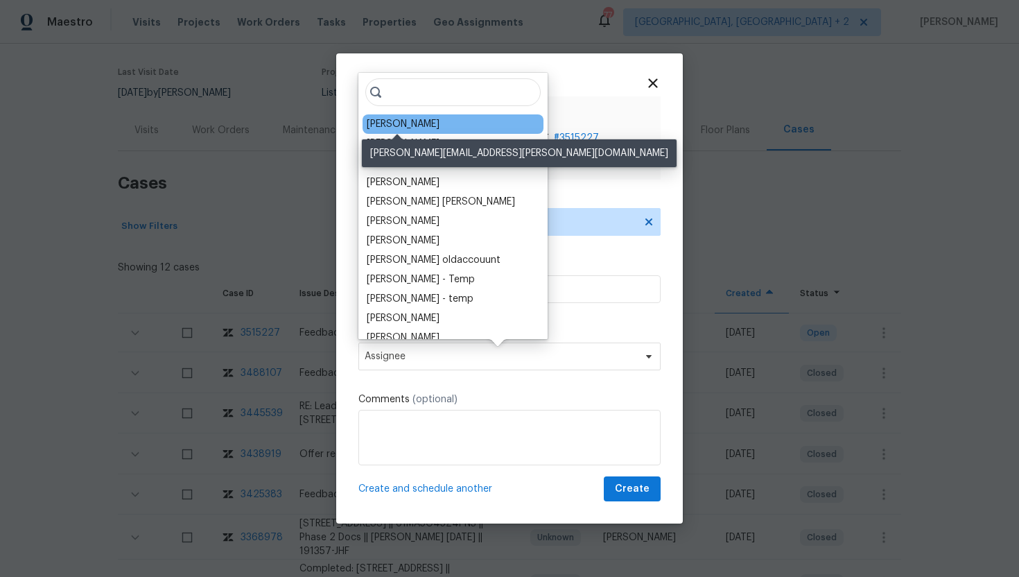
click at [394, 120] on div "Jaime Angulo" at bounding box center [403, 124] width 73 height 14
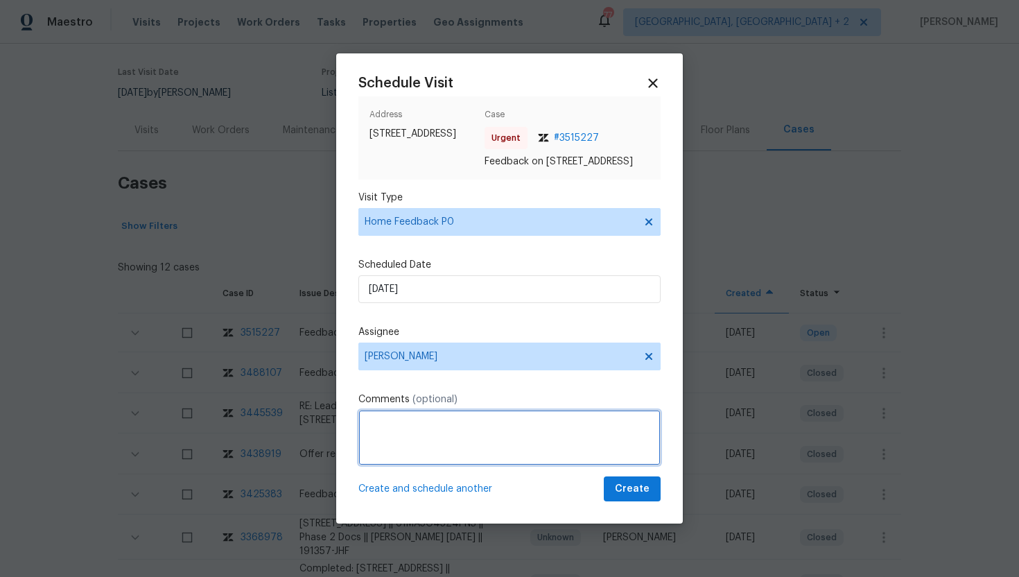
click at [400, 431] on textarea at bounding box center [509, 437] width 302 height 55
paste textarea "Feedback Message: Customers Concern: Sariah Walters called in stating that she …"
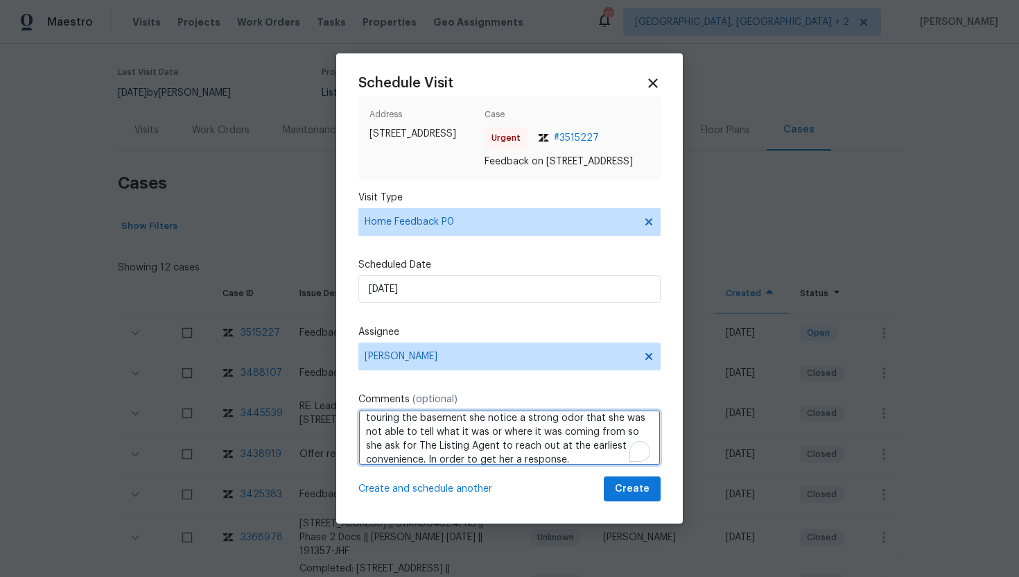
scroll to position [0, 0]
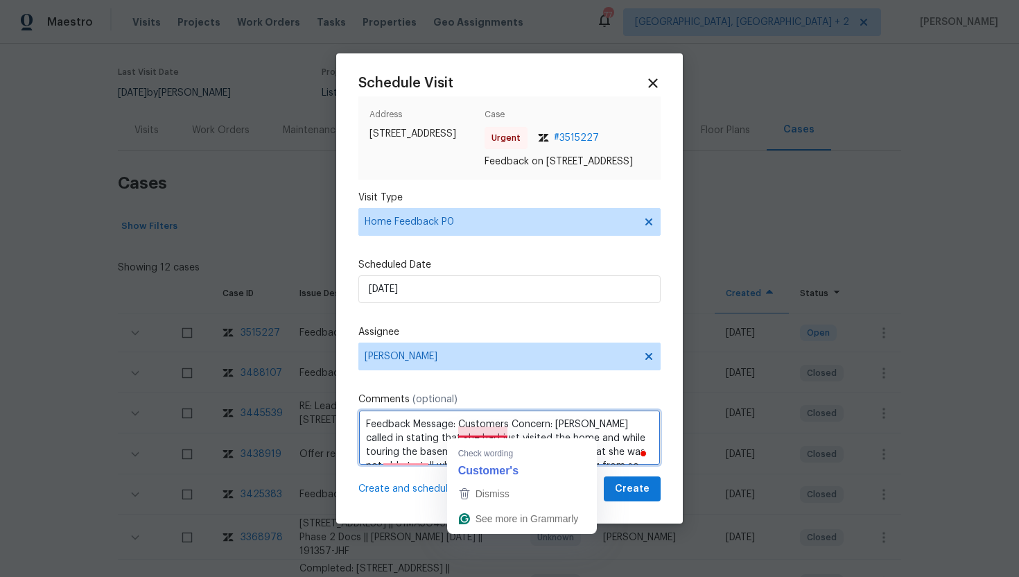
click at [481, 434] on textarea "Feedback Message: Customers Concern: Sariah Walters called in stating that she …" at bounding box center [509, 437] width 302 height 55
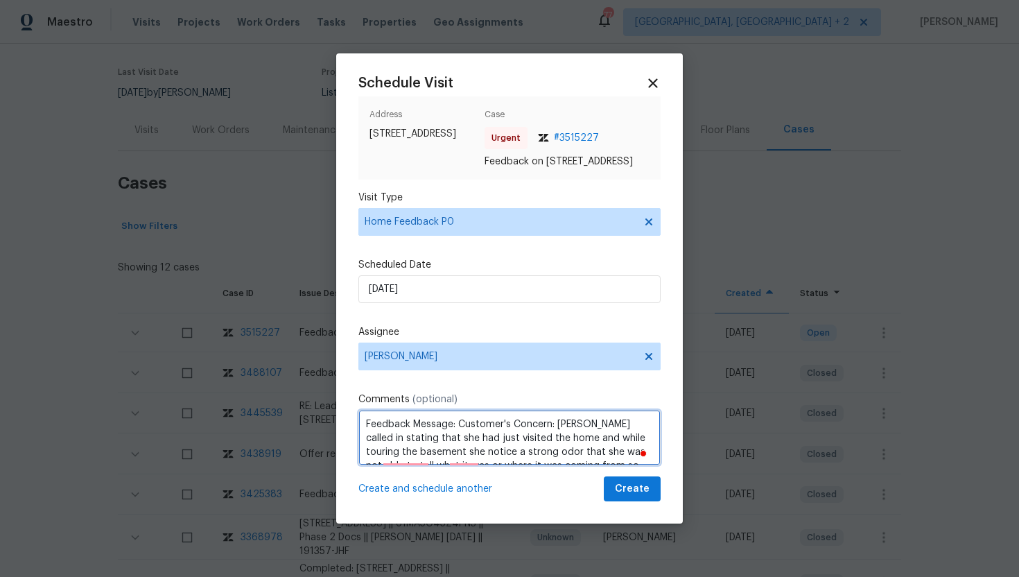
click at [414, 464] on textarea "Feedback Message: Customer's Concern: Sariah Walters called in stating that she…" at bounding box center [509, 437] width 302 height 55
click at [414, 457] on textarea "Feedback Message: Customer's Concern: Sariah Walters called in stating that she…" at bounding box center [509, 437] width 302 height 55
click at [468, 462] on textarea "Feedback Message: Customer's Concern: Sariah Walters called in stating that she…" at bounding box center [509, 437] width 302 height 55
click at [470, 457] on textarea "Feedback Message: Customer's Concern: Sariah Walters called in stating that she…" at bounding box center [509, 437] width 302 height 55
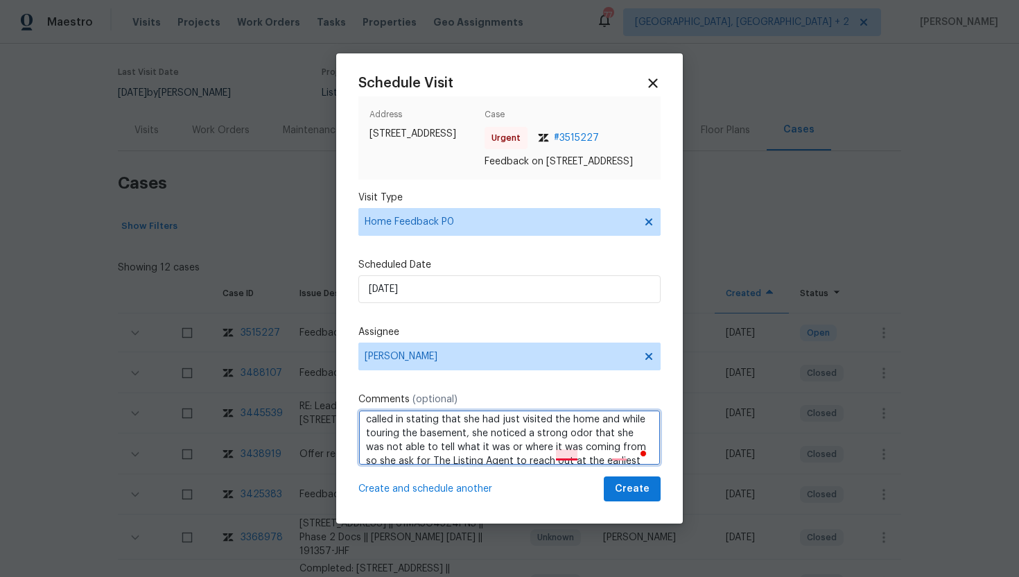
click at [573, 453] on textarea "Feedback Message: Customer's Concern: Sariah Walters called in stating that she…" at bounding box center [509, 437] width 302 height 55
click at [621, 456] on textarea "Feedback Message: Customer's Concern: Sariah Walters called in stating that she…" at bounding box center [509, 437] width 302 height 55
click at [626, 454] on textarea "Feedback Message: Customer's Concern: Sariah Walters called in stating that she…" at bounding box center [509, 437] width 302 height 55
type textarea "Feedback Message: Customer's Concern: Sariah Walters called in stating that she…"
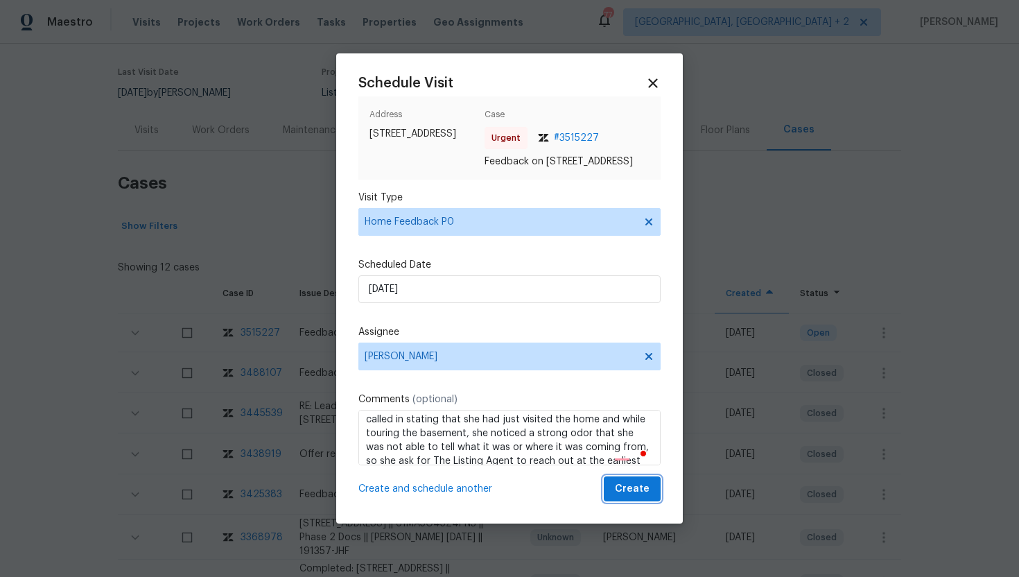
click at [632, 493] on span "Create" at bounding box center [632, 488] width 35 height 17
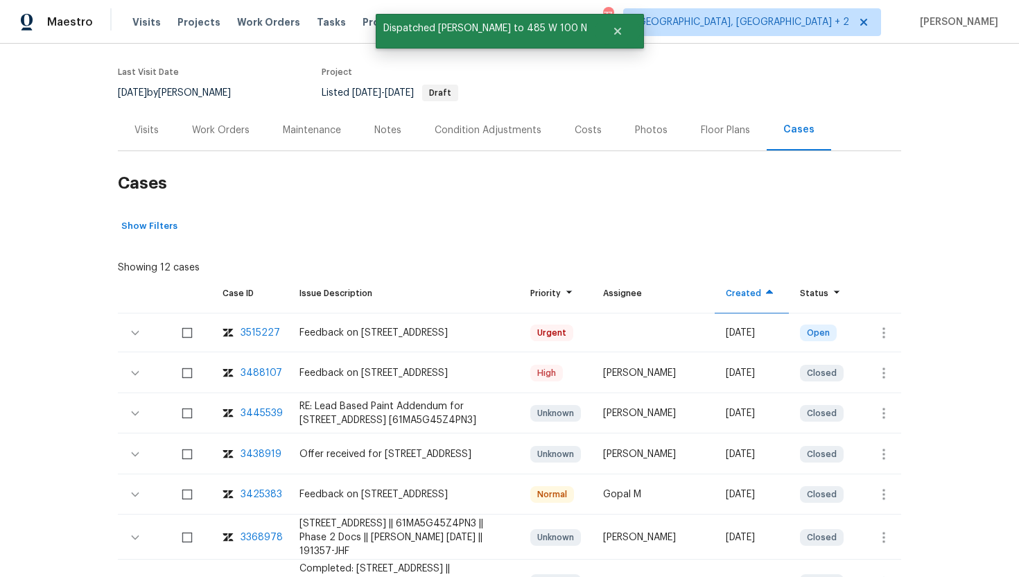
click at [152, 134] on div "Visits" at bounding box center [146, 130] width 24 height 14
